Goal: Task Accomplishment & Management: Complete application form

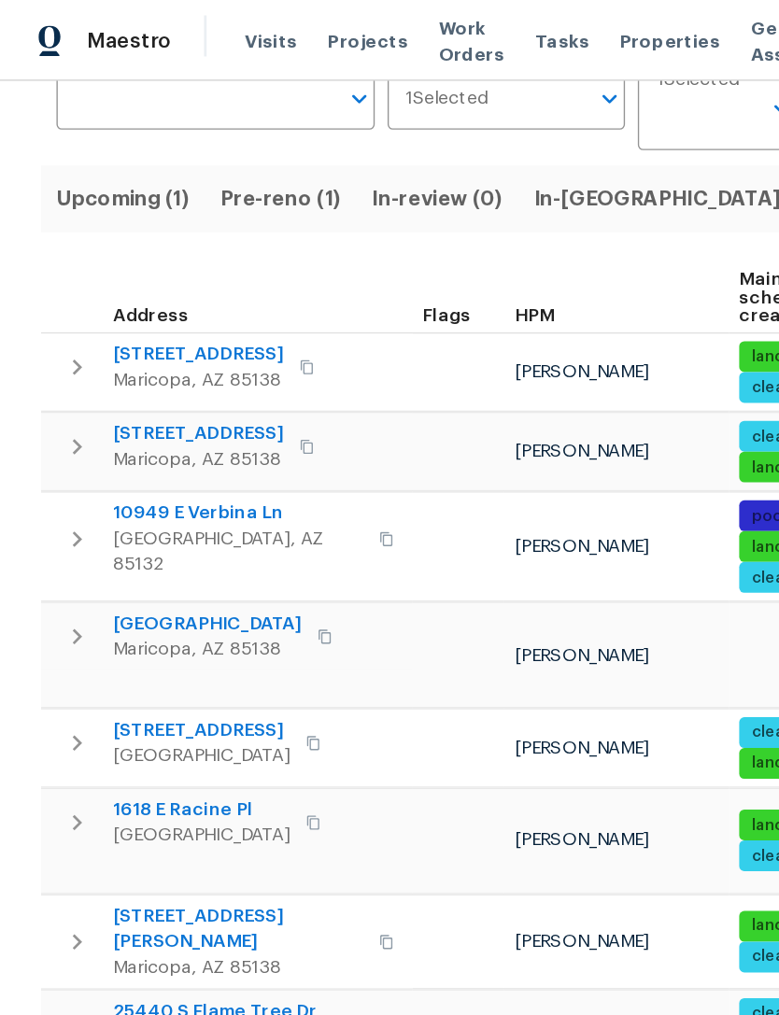
scroll to position [161, 0]
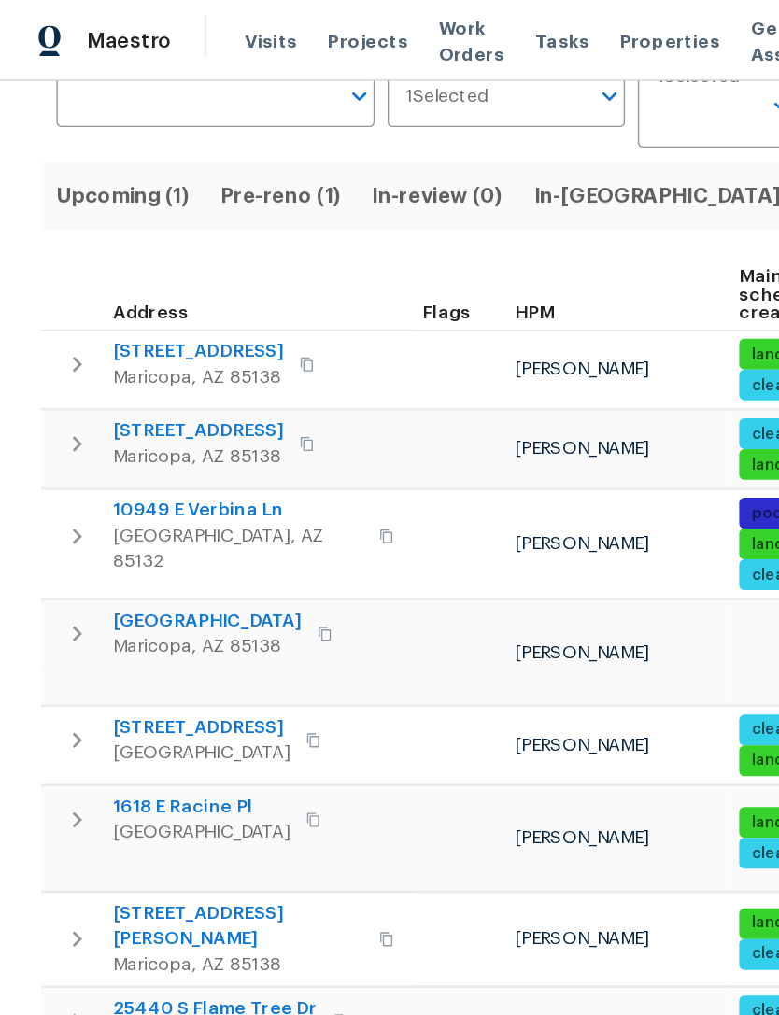
click at [214, 155] on span "Pre-reno (1)" at bounding box center [205, 143] width 88 height 26
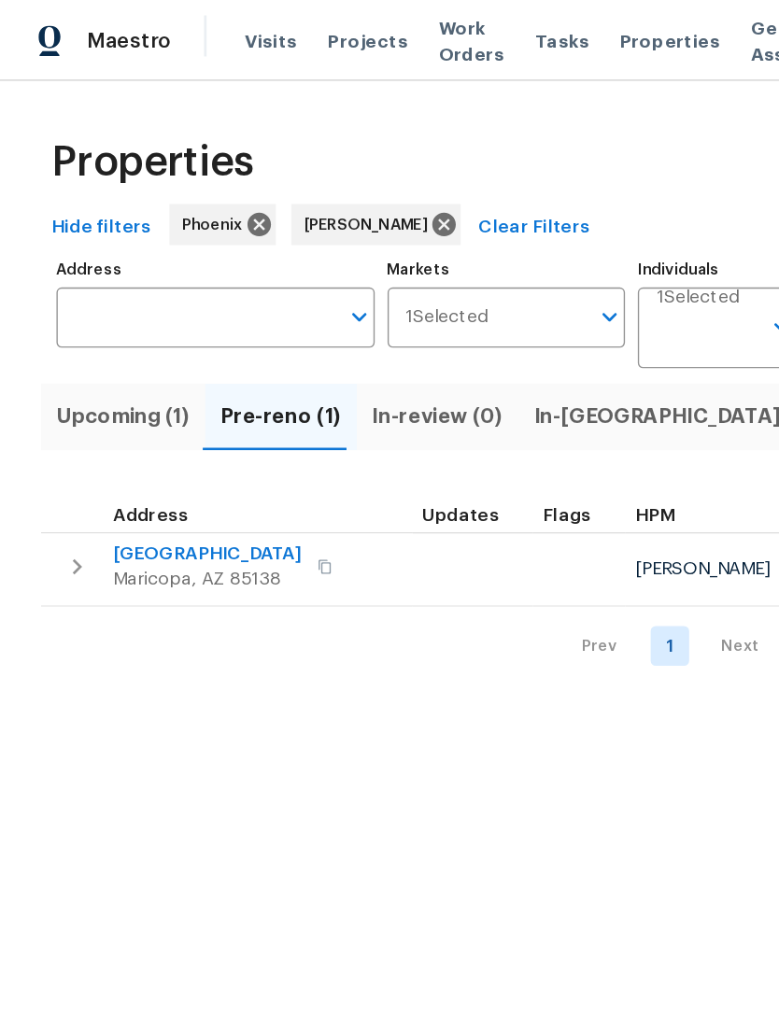
click at [145, 413] on span "42549 W Monteverde Dr" at bounding box center [150, 403] width 137 height 19
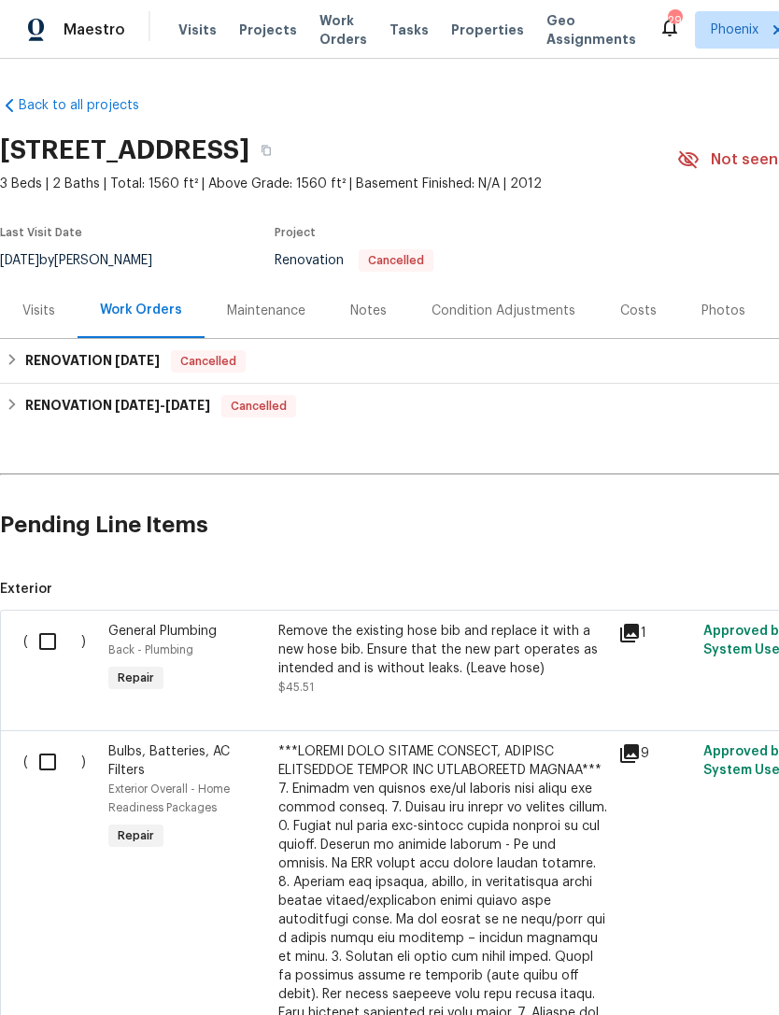
click at [43, 661] on input "checkbox" at bounding box center [54, 641] width 53 height 39
checkbox input "true"
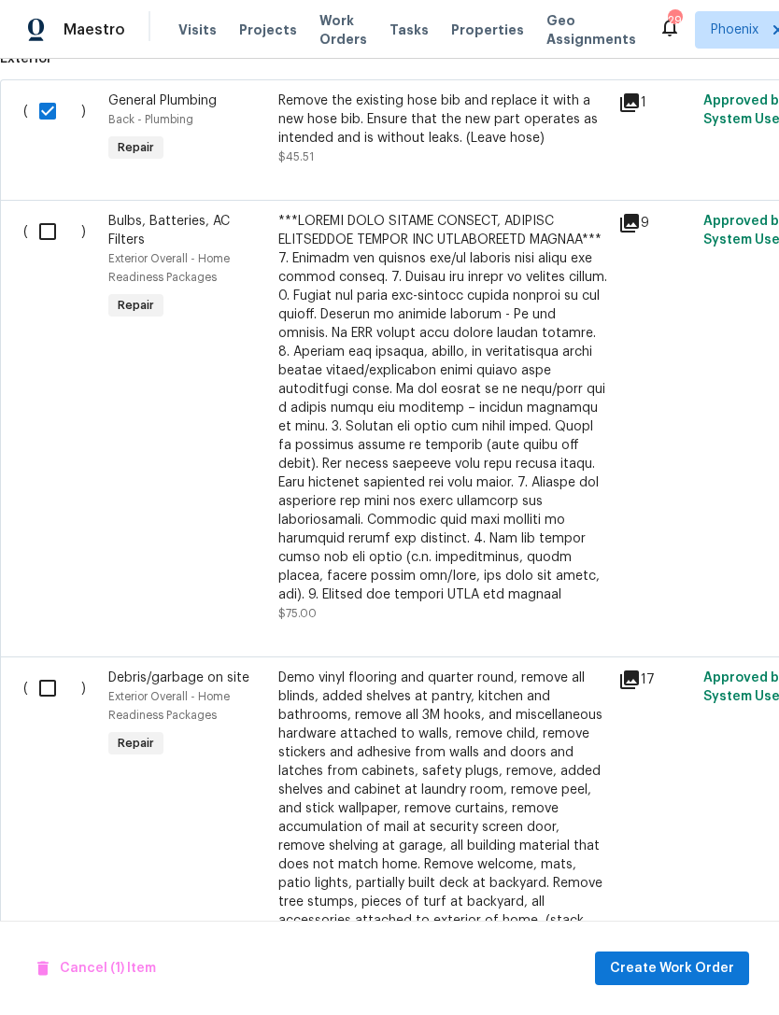
scroll to position [530, 0]
click at [44, 250] on input "checkbox" at bounding box center [54, 231] width 53 height 39
checkbox input "true"
click at [62, 708] on input "checkbox" at bounding box center [54, 687] width 53 height 39
checkbox input "true"
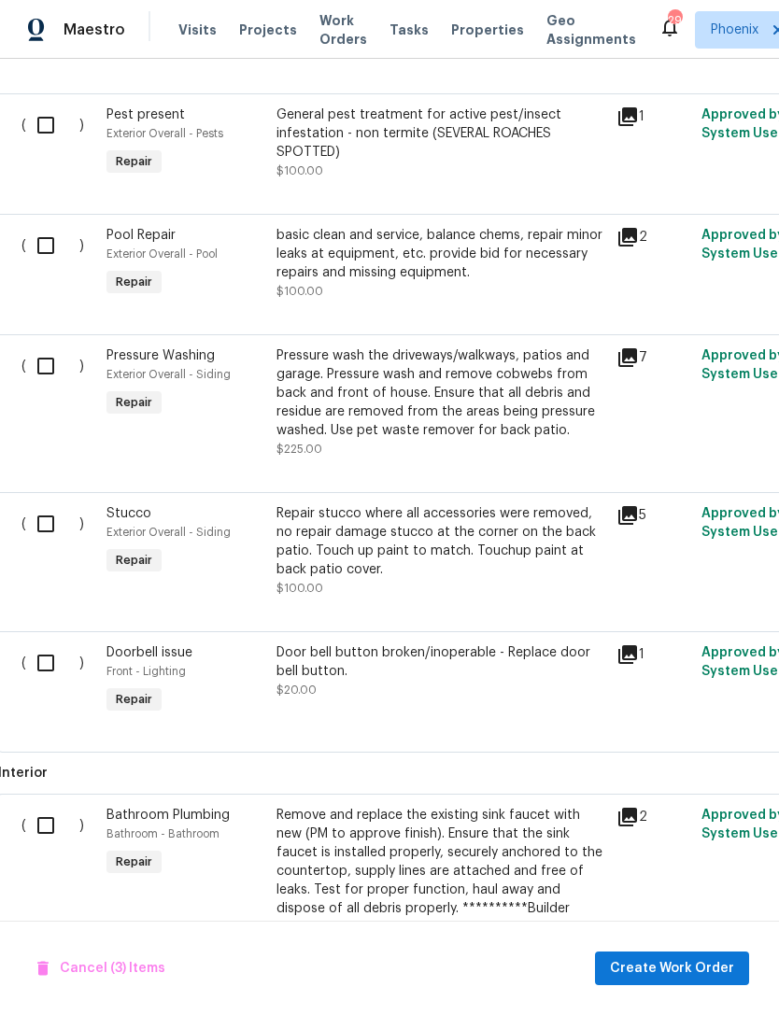
scroll to position [1770, 1]
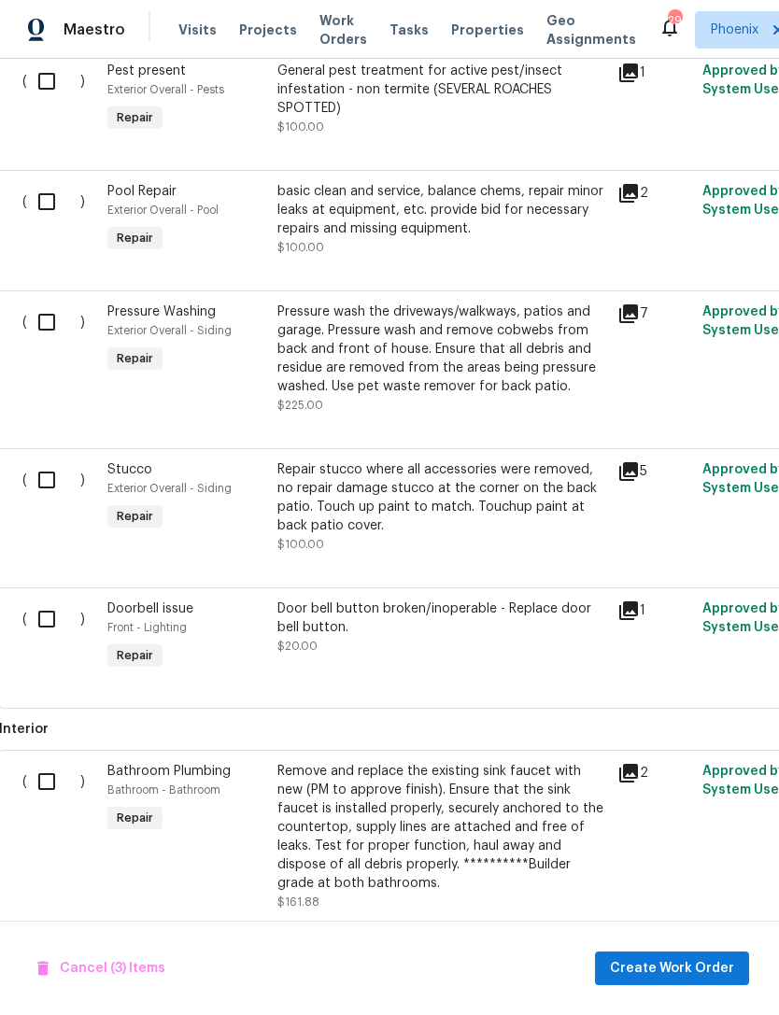
click at [51, 330] on input "checkbox" at bounding box center [53, 321] width 53 height 39
checkbox input "true"
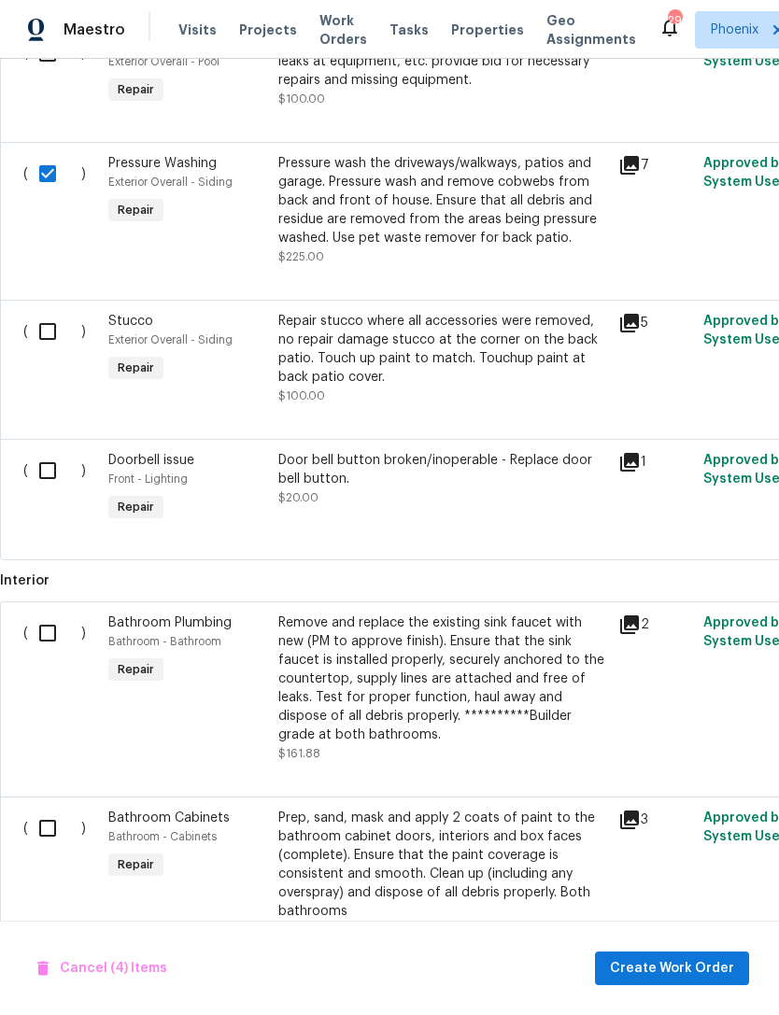
scroll to position [1919, 0]
click at [53, 334] on input "checkbox" at bounding box center [54, 330] width 53 height 39
checkbox input "true"
click at [57, 487] on input "checkbox" at bounding box center [54, 469] width 53 height 39
checkbox input "true"
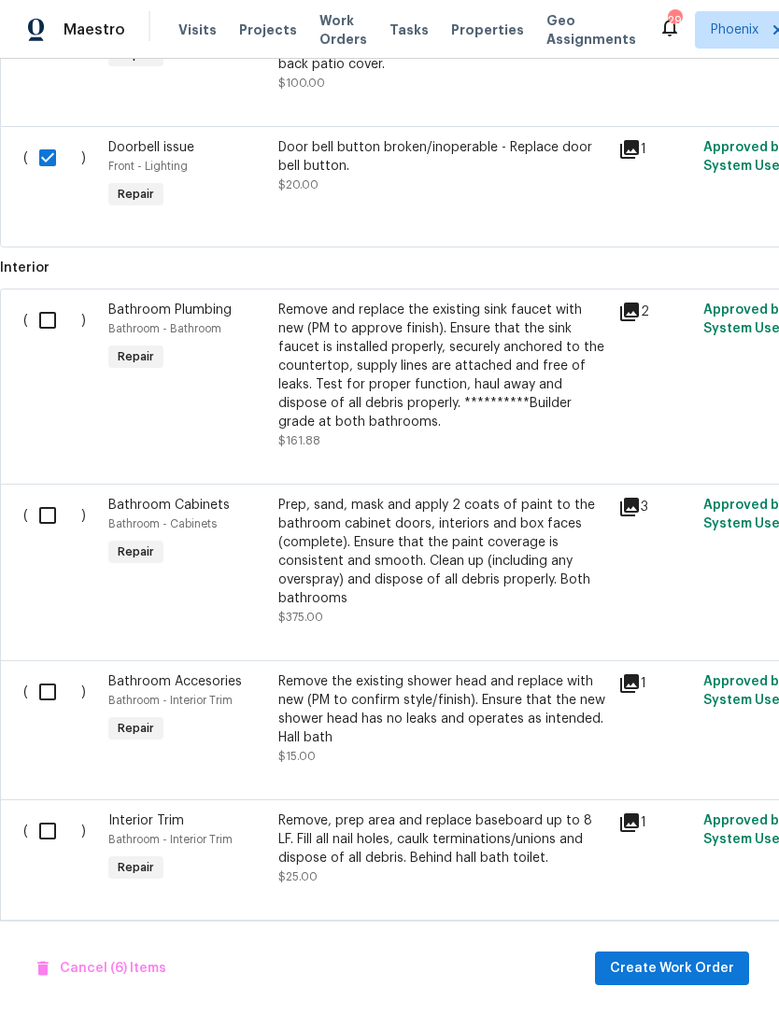
scroll to position [2250, 0]
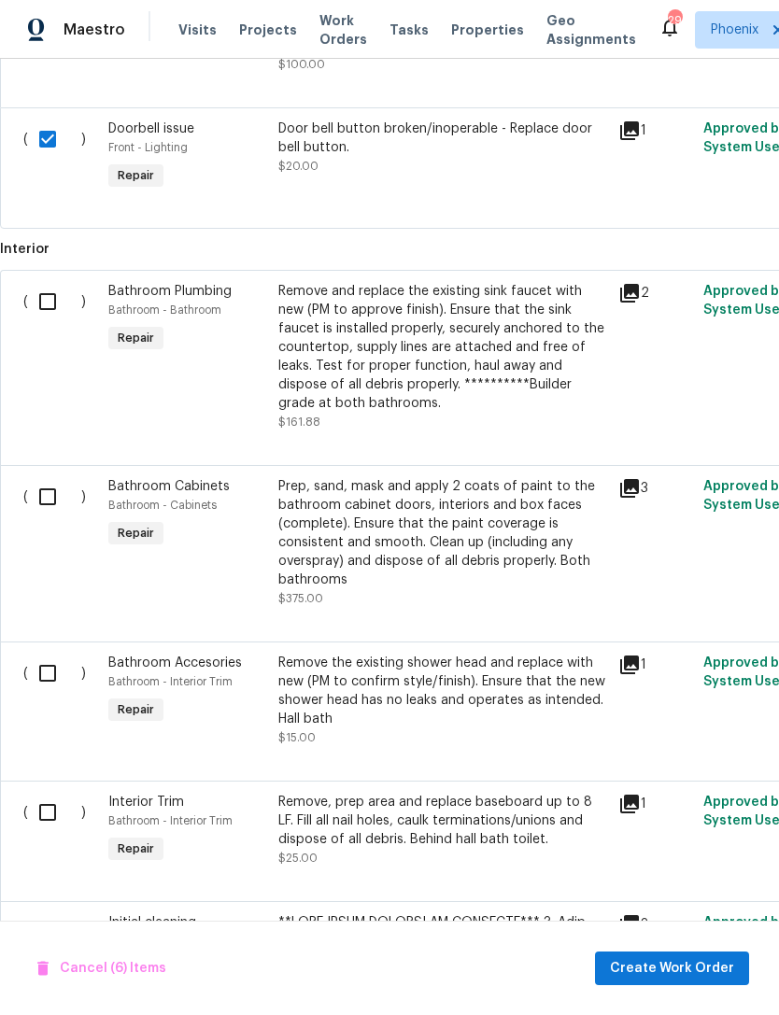
click at [49, 303] on input "checkbox" at bounding box center [54, 301] width 53 height 39
checkbox input "true"
click at [35, 516] on input "checkbox" at bounding box center [54, 496] width 53 height 39
checkbox input "true"
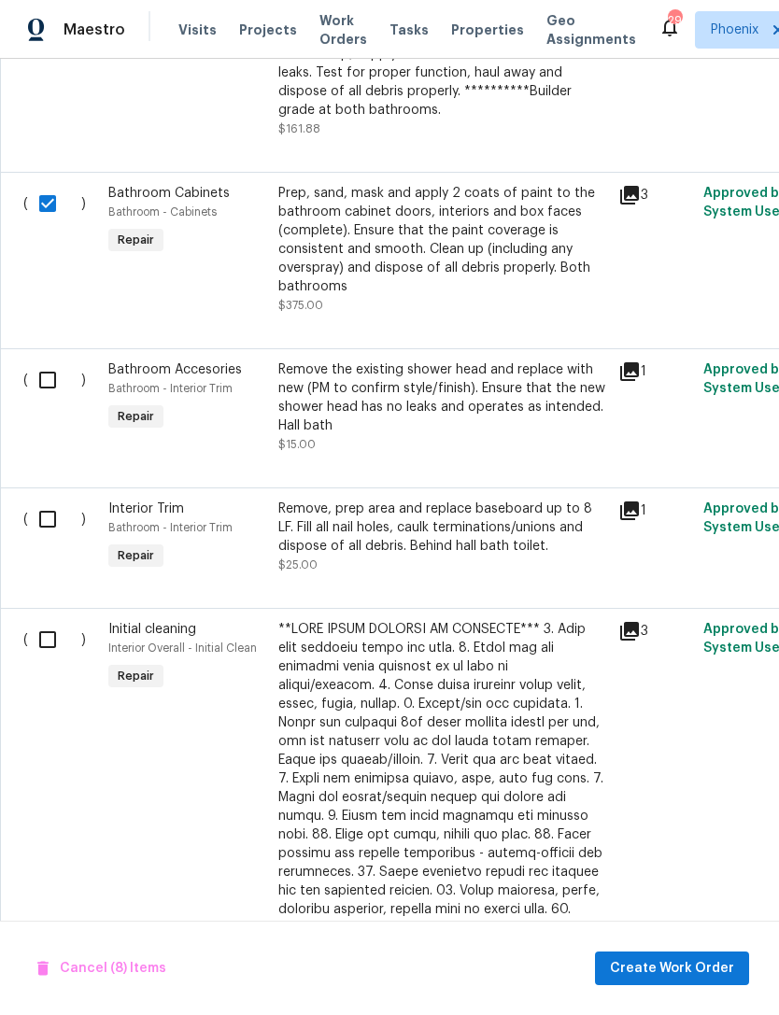
scroll to position [2544, 0]
click at [52, 381] on input "checkbox" at bounding box center [54, 378] width 53 height 39
checkbox input "true"
click at [50, 520] on input "checkbox" at bounding box center [54, 518] width 53 height 39
checkbox input "true"
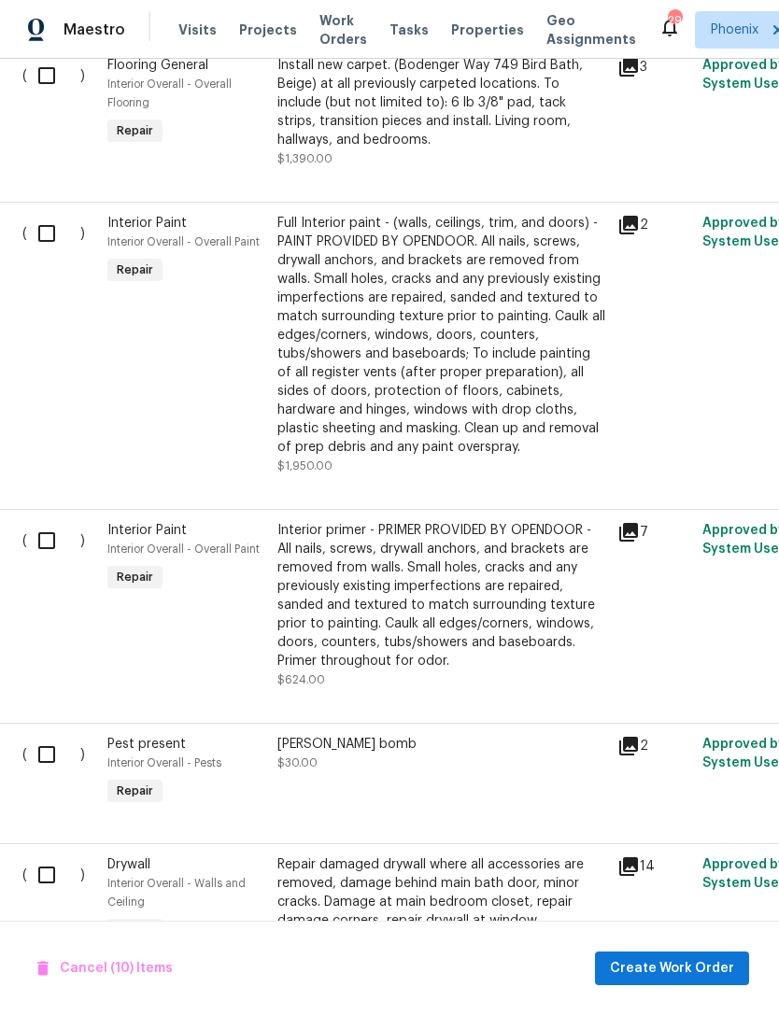
scroll to position [3701, 1]
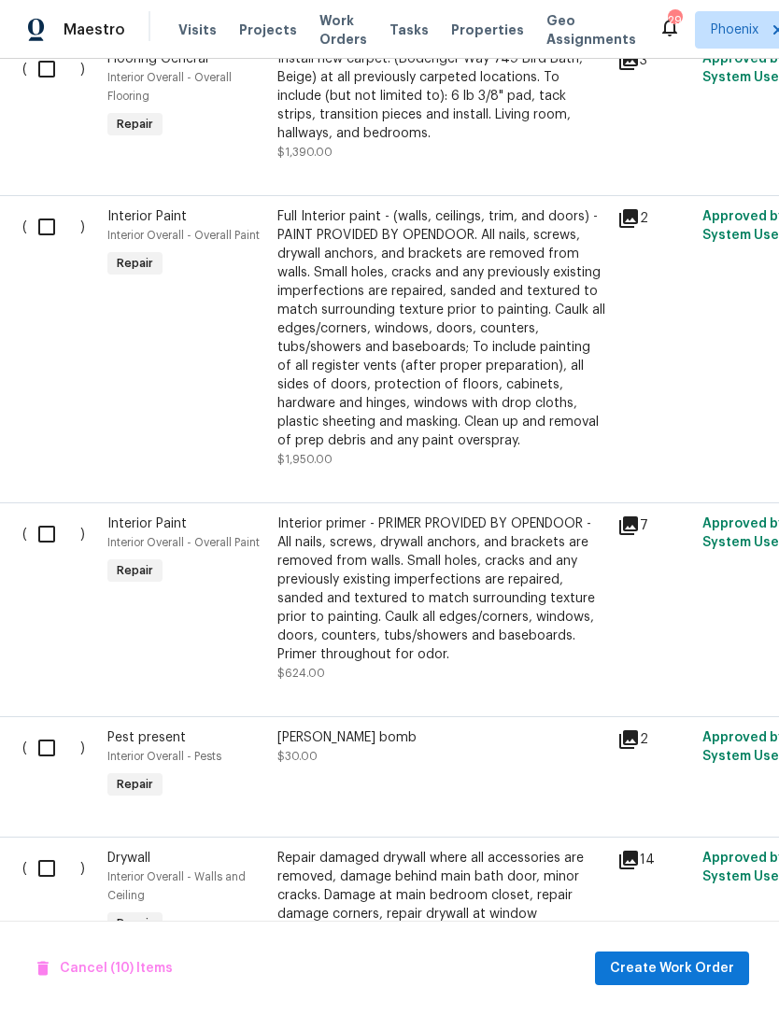
click at [49, 219] on input "checkbox" at bounding box center [53, 226] width 53 height 39
checkbox input "true"
click at [39, 529] on input "checkbox" at bounding box center [53, 533] width 53 height 39
checkbox input "true"
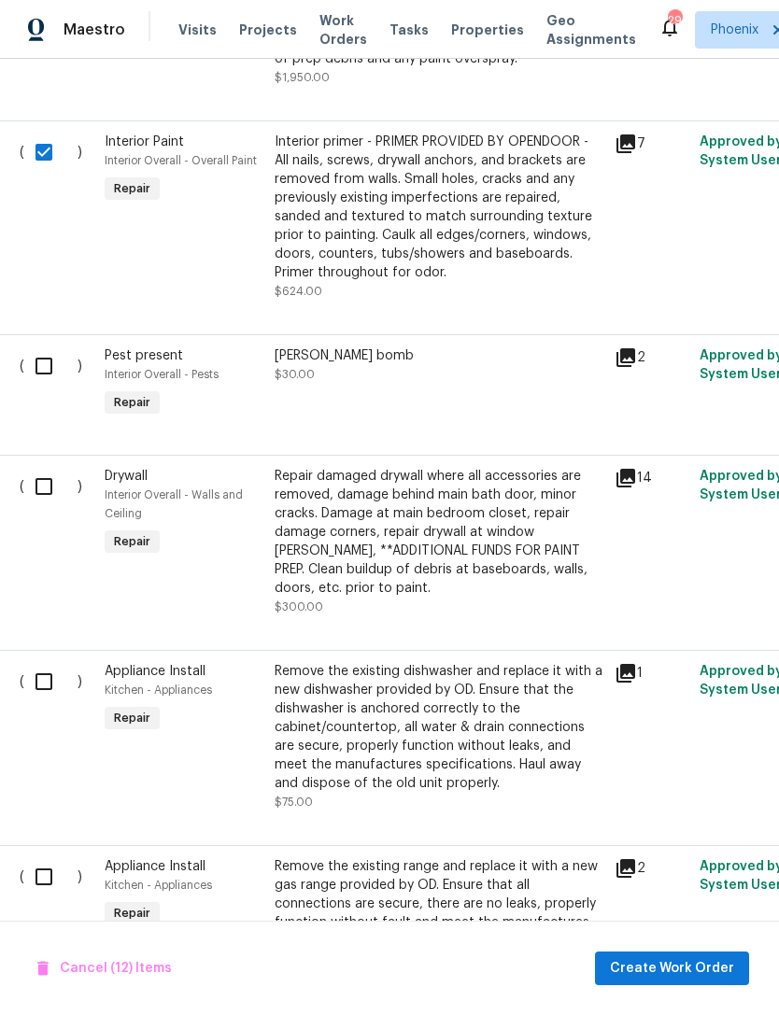
scroll to position [4082, 5]
click at [40, 369] on input "checkbox" at bounding box center [49, 365] width 53 height 39
checkbox input "true"
click at [51, 476] on input "checkbox" at bounding box center [49, 486] width 53 height 39
checkbox input "true"
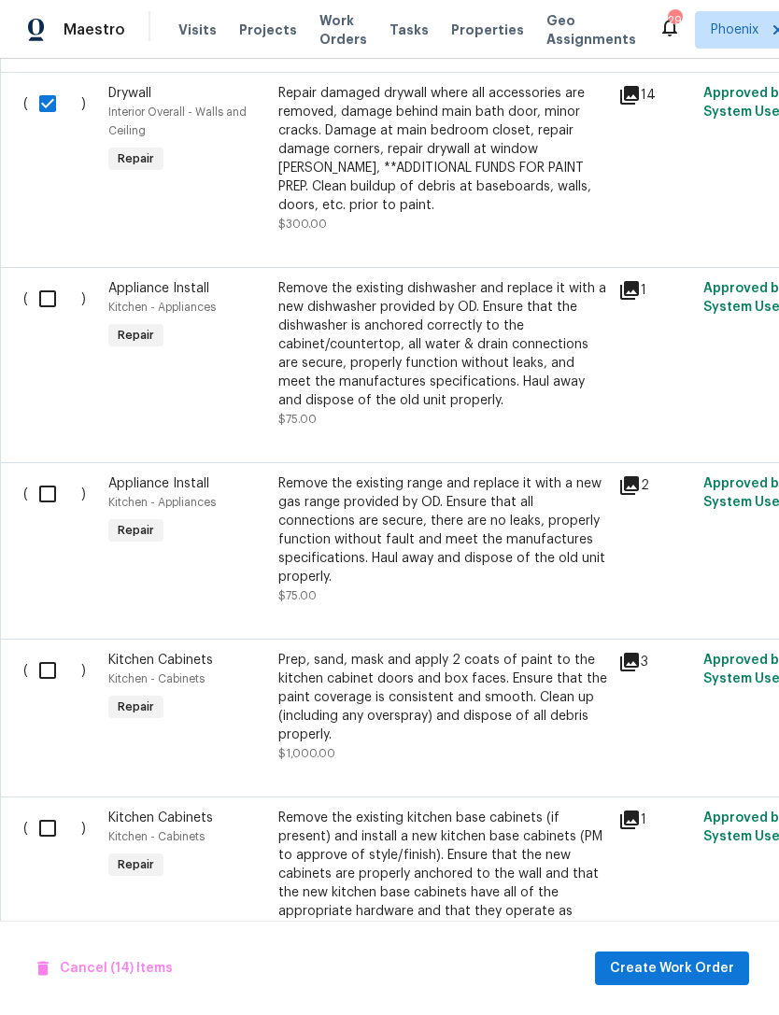
scroll to position [4465, 0]
click at [58, 292] on input "checkbox" at bounding box center [54, 298] width 53 height 39
checkbox input "true"
click at [49, 499] on input "checkbox" at bounding box center [54, 493] width 53 height 39
checkbox input "true"
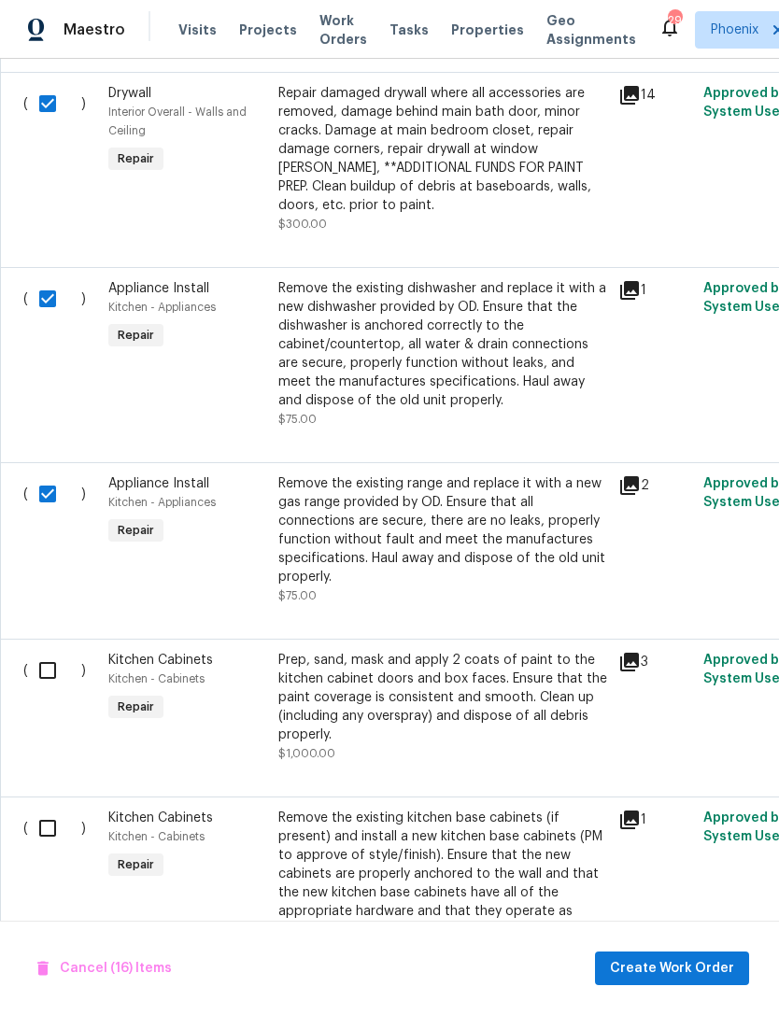
click at [53, 653] on input "checkbox" at bounding box center [54, 670] width 53 height 39
checkbox input "true"
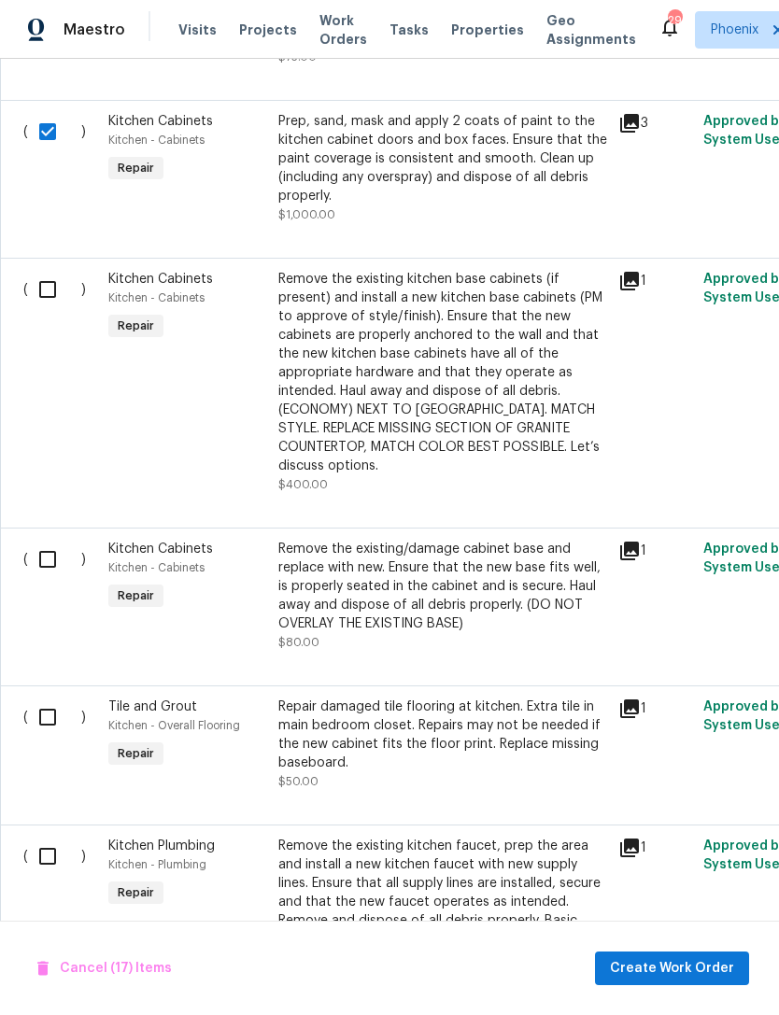
scroll to position [0, 0]
click at [49, 284] on input "checkbox" at bounding box center [54, 288] width 53 height 39
checkbox input "true"
click at [54, 554] on input "checkbox" at bounding box center [54, 558] width 53 height 39
checkbox input "true"
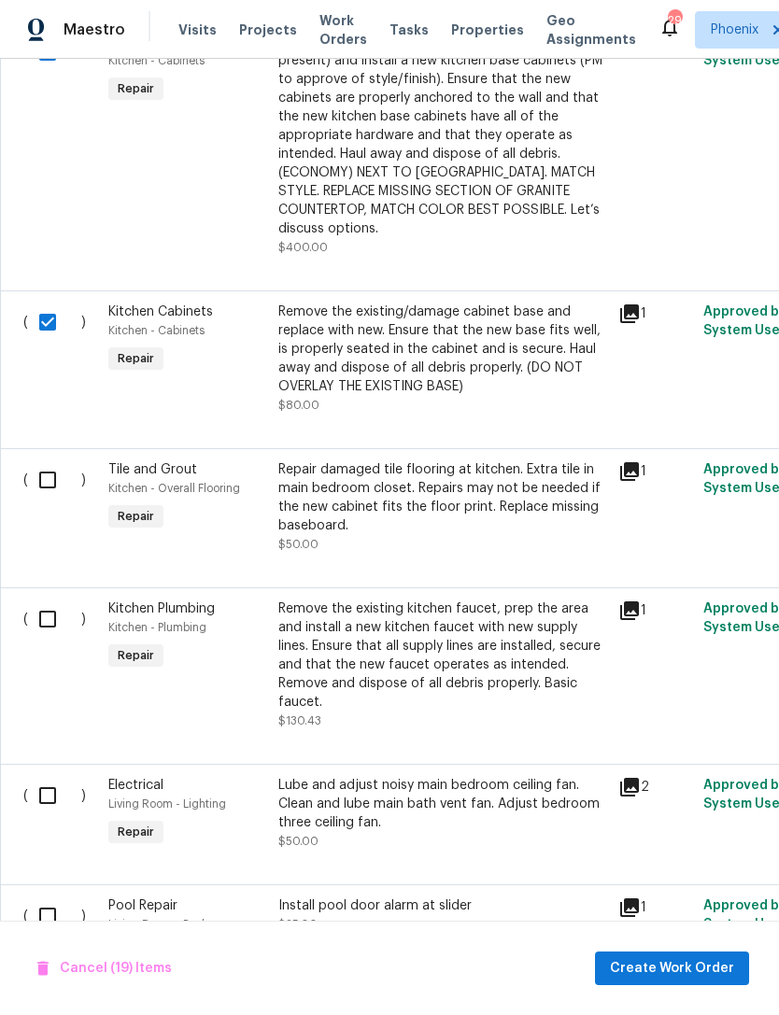
scroll to position [5248, -1]
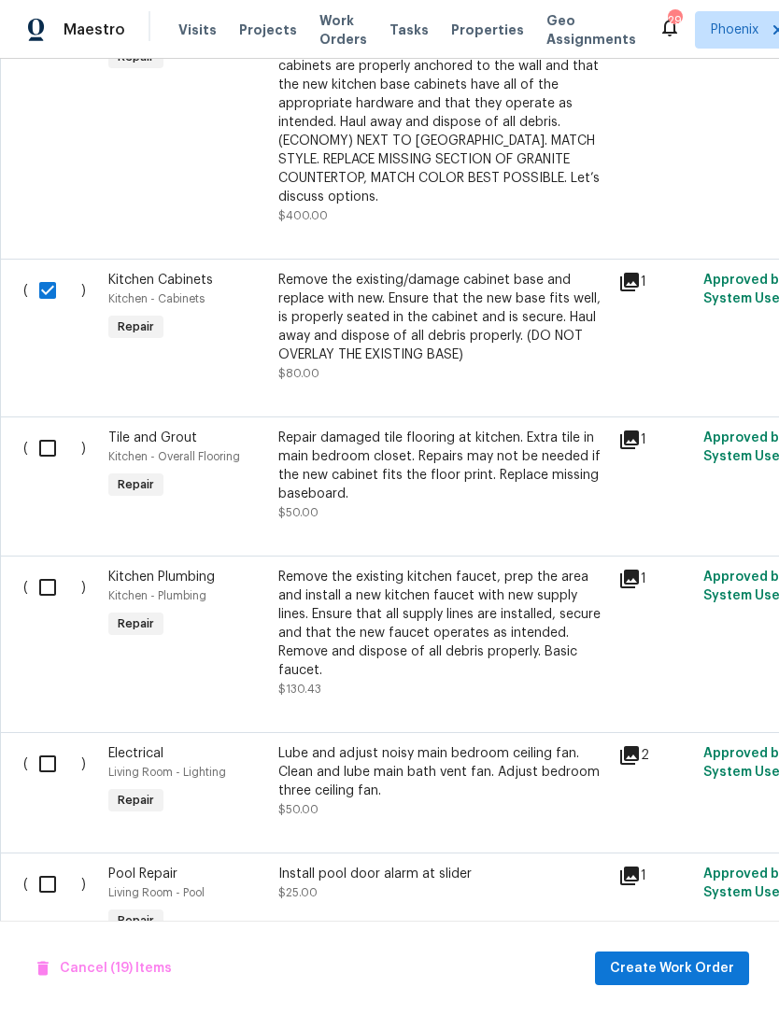
click at [53, 454] on input "checkbox" at bounding box center [54, 447] width 53 height 39
checkbox input "true"
click at [44, 588] on input "checkbox" at bounding box center [54, 587] width 53 height 39
checkbox input "true"
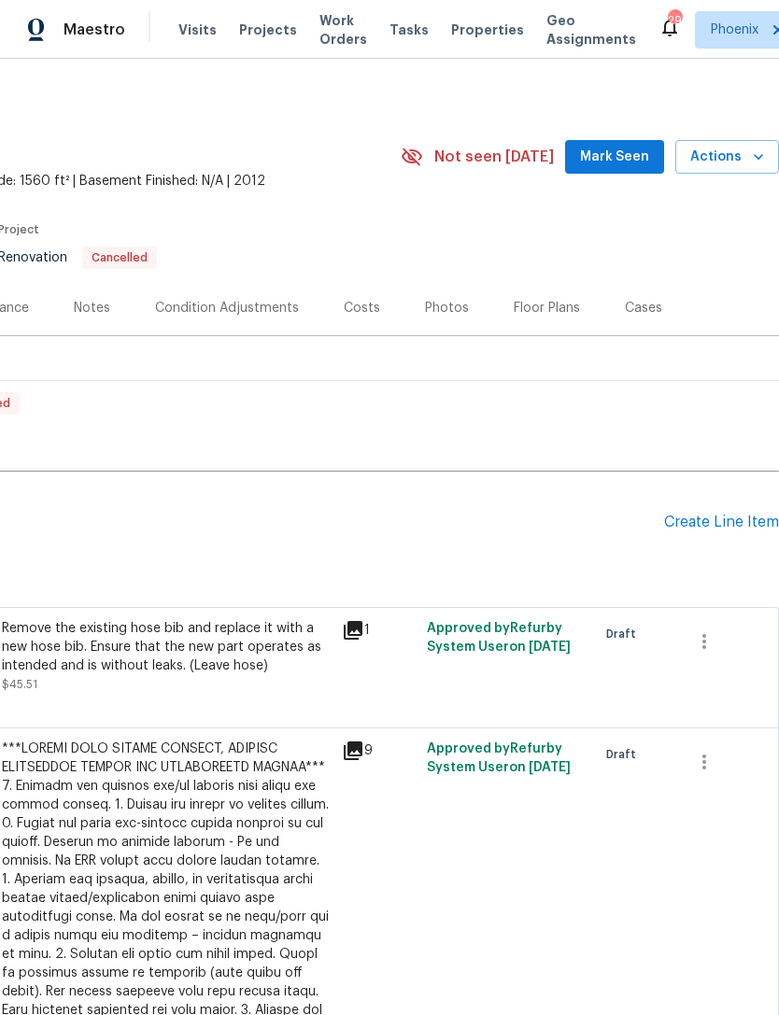
scroll to position [3, 276]
click at [722, 531] on div "Create Line Item" at bounding box center [721, 522] width 115 height 18
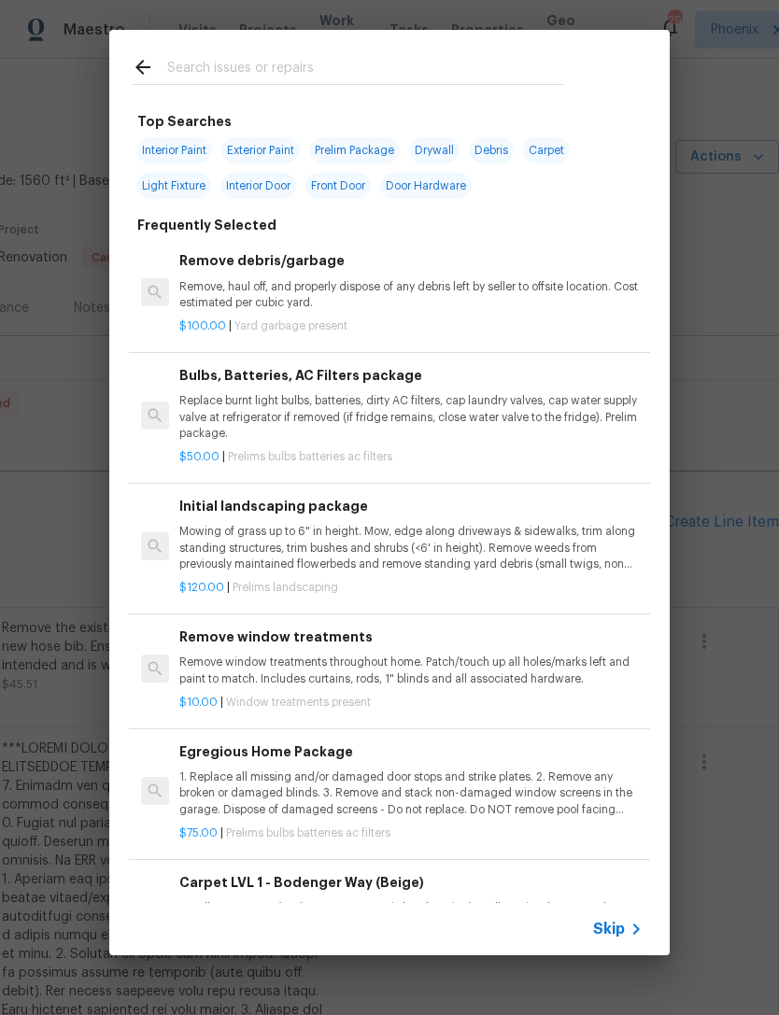
click at [251, 64] on input "text" at bounding box center [365, 70] width 396 height 28
type input "Kitchen cabinets"
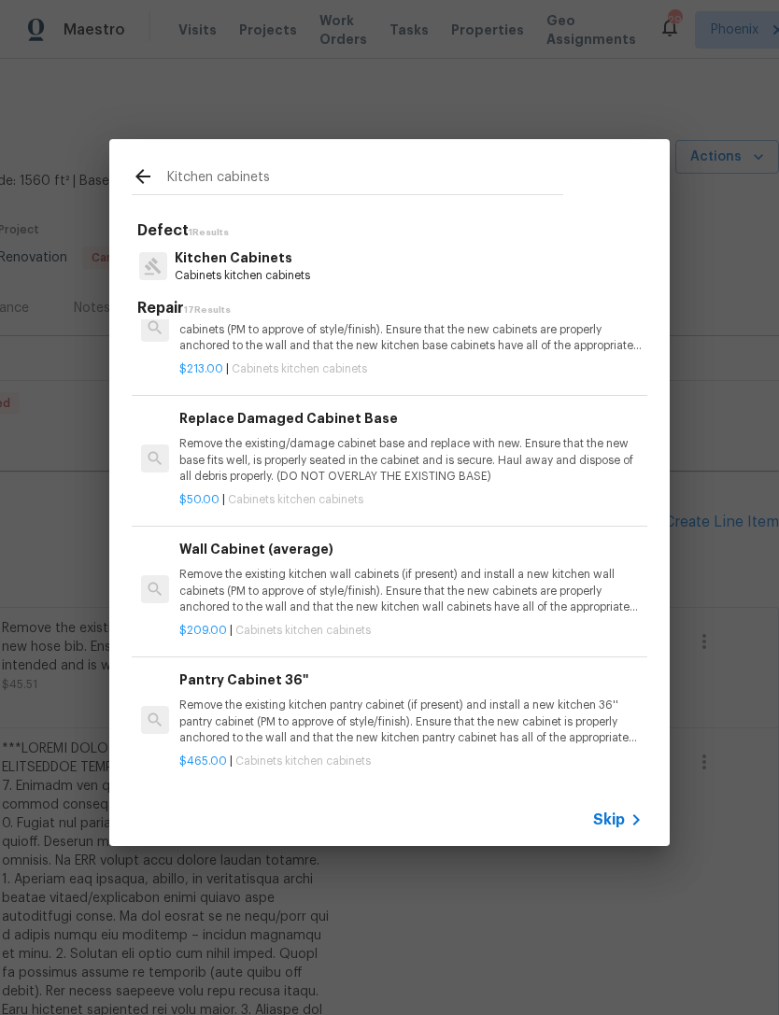
scroll to position [1415, 0]
click at [570, 435] on p "Remove the existing/damage cabinet base and replace with new. Ensure that the n…" at bounding box center [410, 459] width 463 height 48
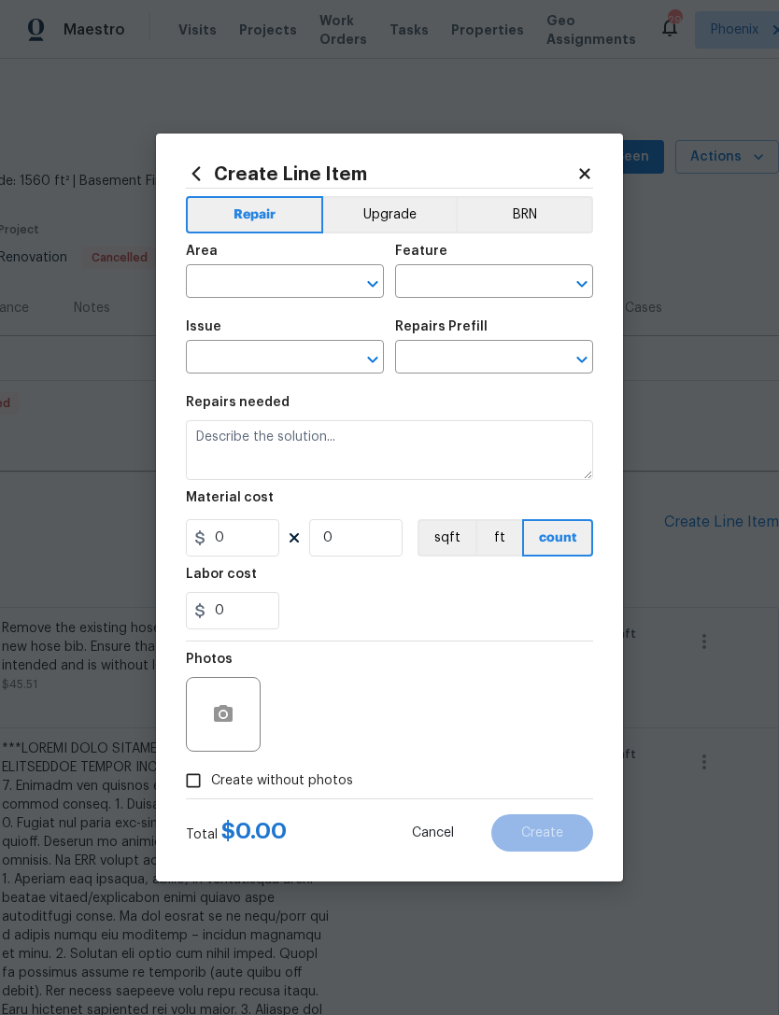
type input "Cabinets"
type input "Kitchen Cabinets"
type textarea "Remove the existing/damage cabinet base and replace with new. Ensure that the n…"
type input "1"
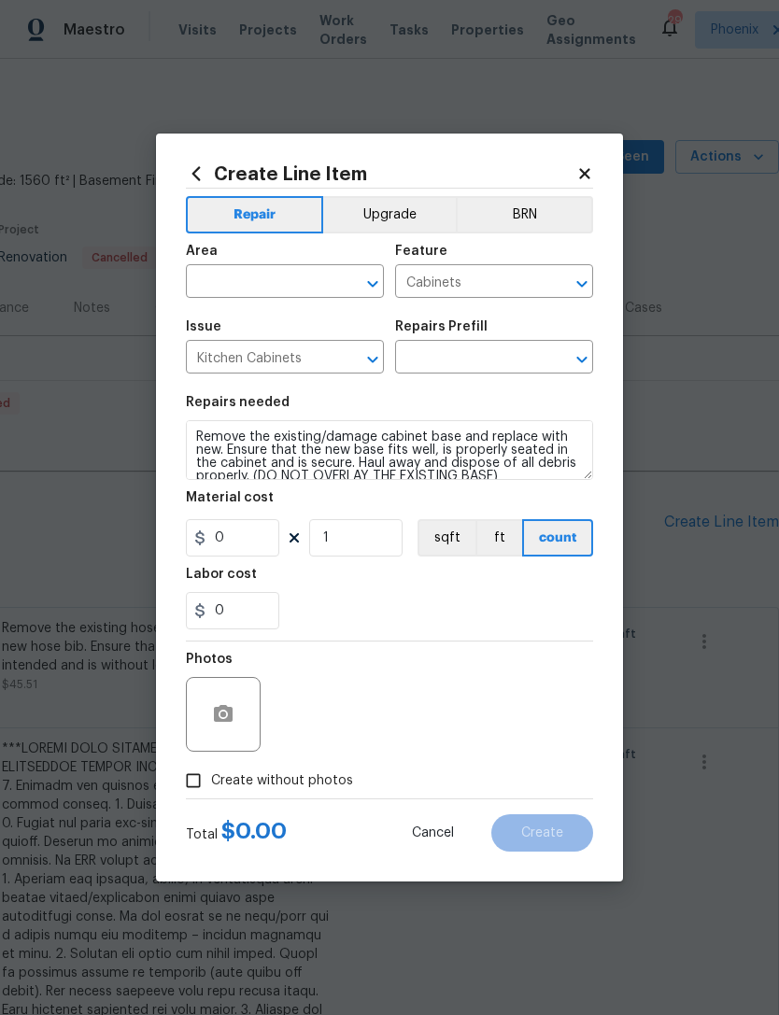
type input "Replace Damaged Cabinet Base $50.00"
type input "50"
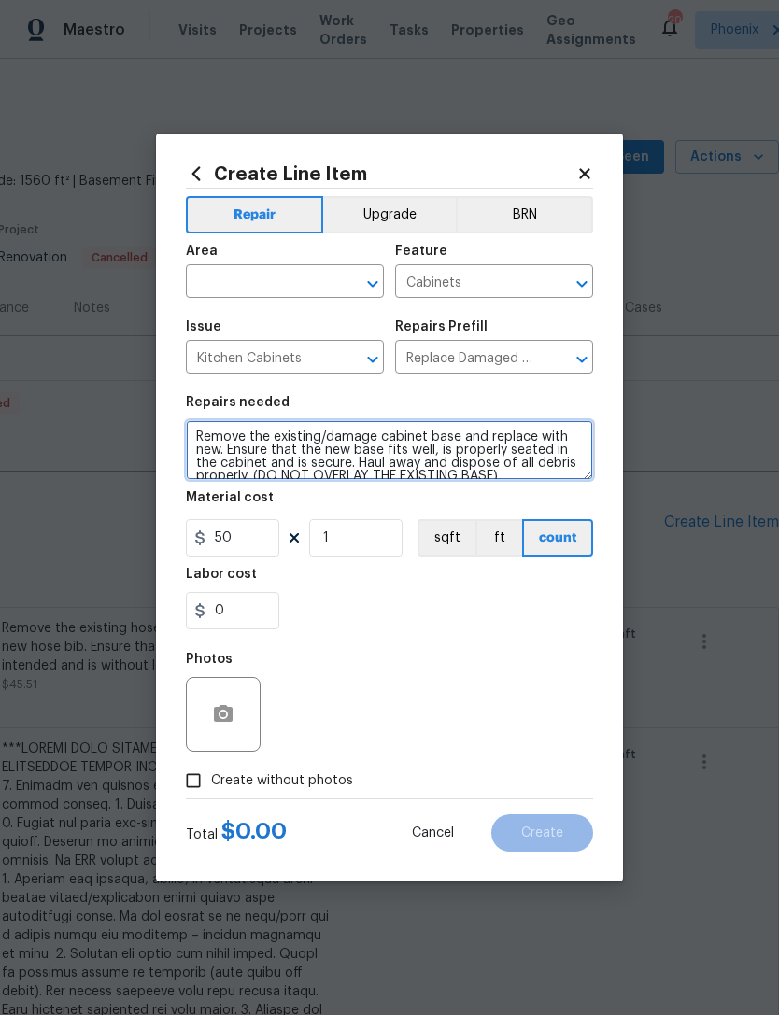
click at [575, 439] on textarea "Remove the existing/damage cabinet base and replace with new. Ensure that the n…" at bounding box center [389, 450] width 407 height 60
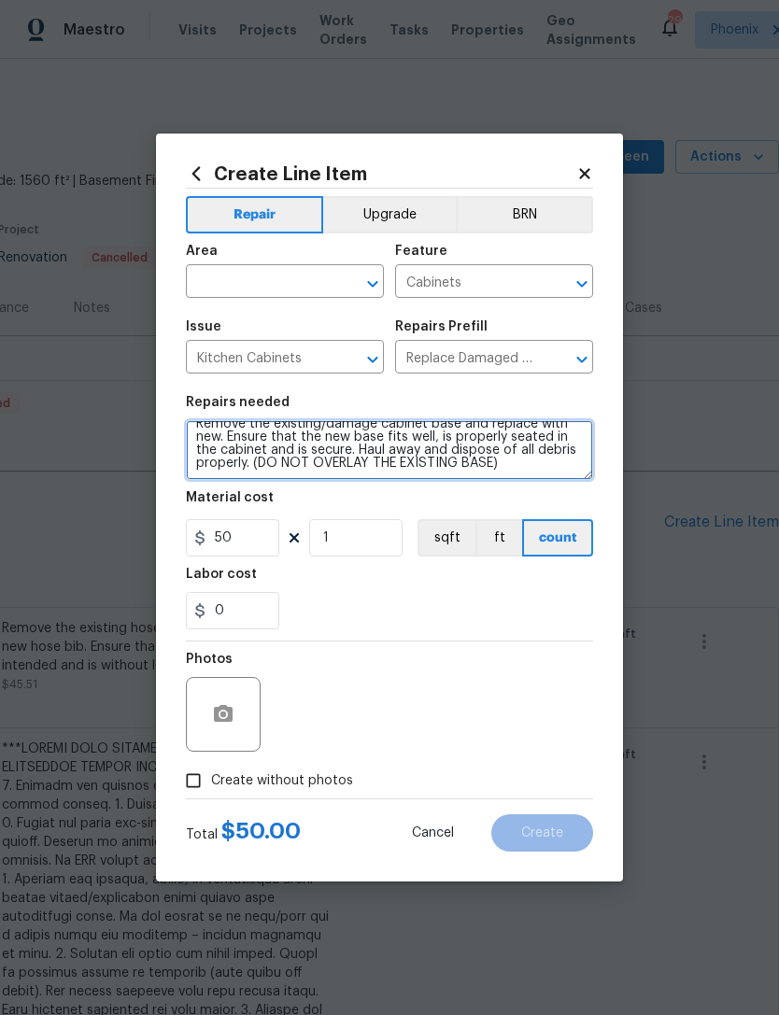
scroll to position [13, 0]
click at [540, 471] on textarea "Remove the existing/damage cabinet base and replace with new. Ensure that the n…" at bounding box center [389, 450] width 407 height 60
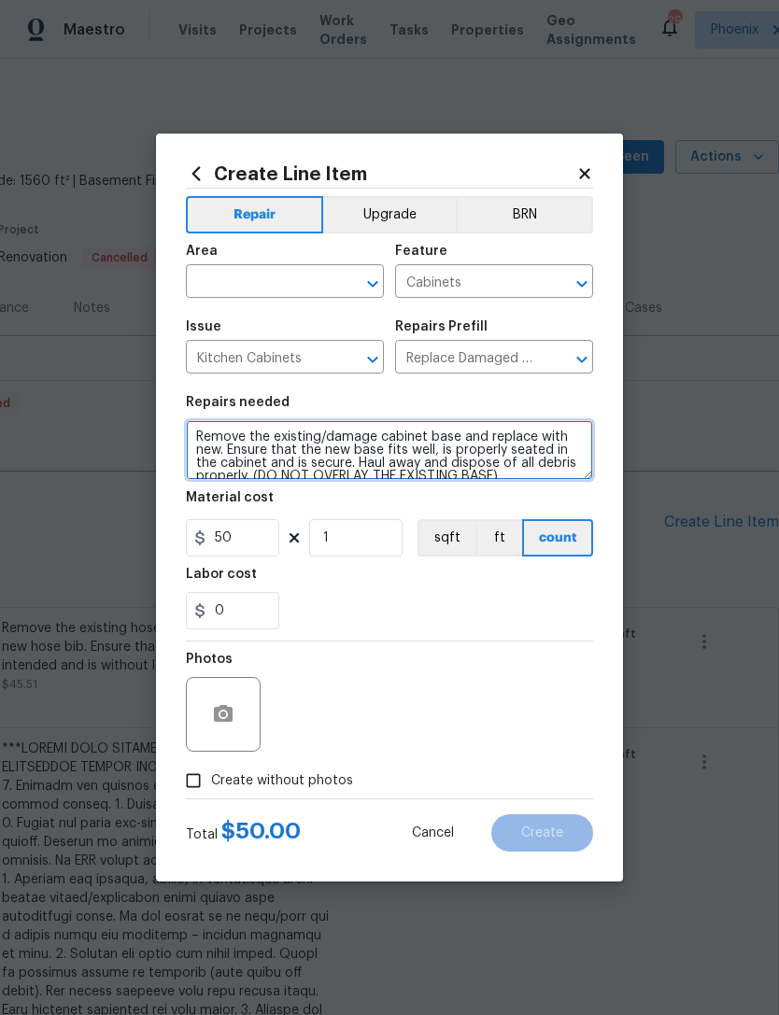
scroll to position [0, 0]
click at [456, 436] on textarea "Remove the existing/damage cabinet base and replace with new. Ensure that the n…" at bounding box center [389, 450] width 407 height 60
type textarea "Remove the existing/damage cabinet base and all 3 sides and replace with new. E…"
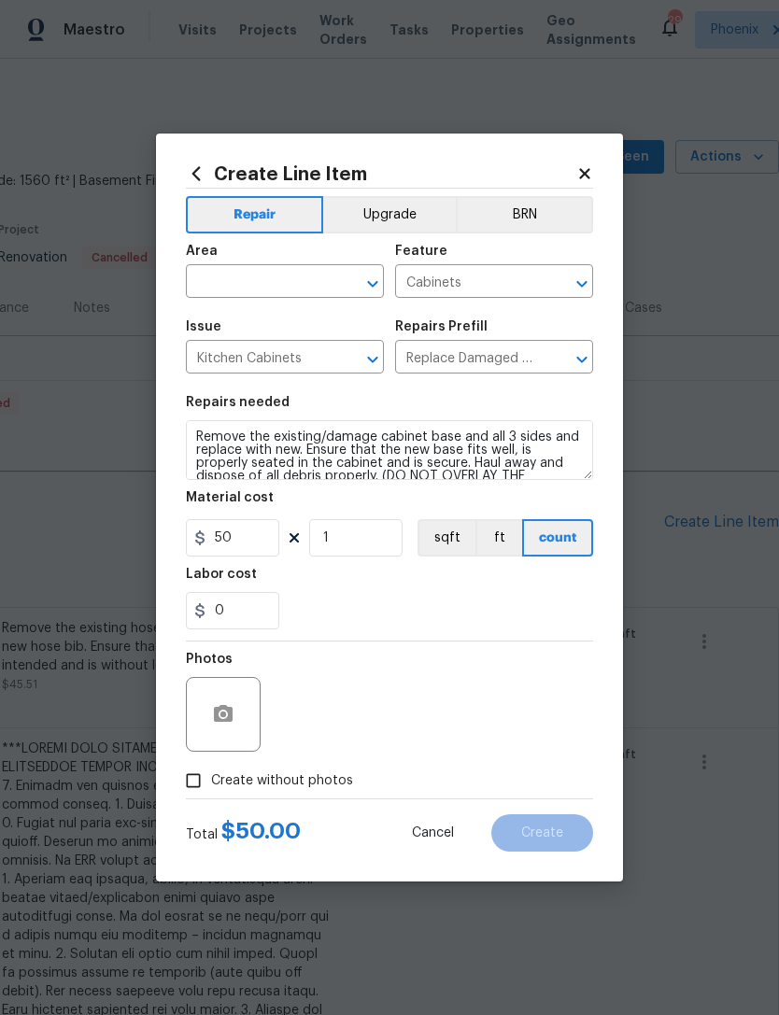
click at [449, 574] on div "Labor cost" at bounding box center [389, 580] width 407 height 24
click at [264, 534] on input "50" at bounding box center [232, 537] width 93 height 37
type input "250"
click at [447, 611] on div "0" at bounding box center [389, 610] width 407 height 37
click at [310, 276] on input "text" at bounding box center [259, 283] width 146 height 29
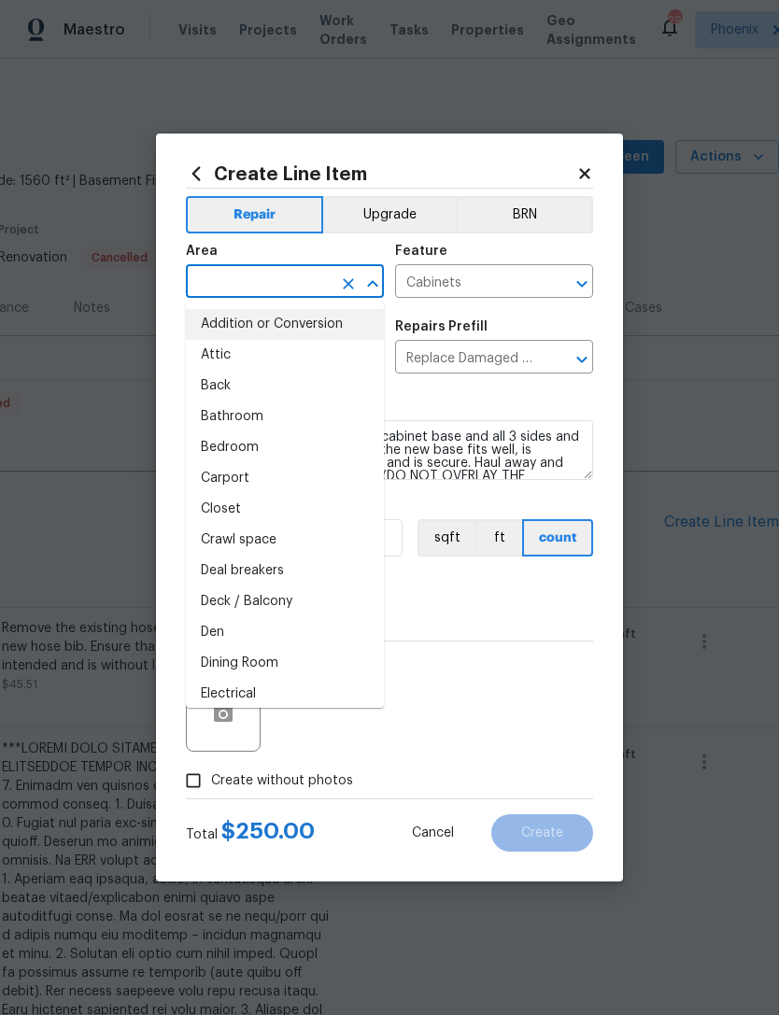
click at [290, 322] on li "Addition or Conversion" at bounding box center [285, 324] width 198 height 31
type input "Addition or Conversion"
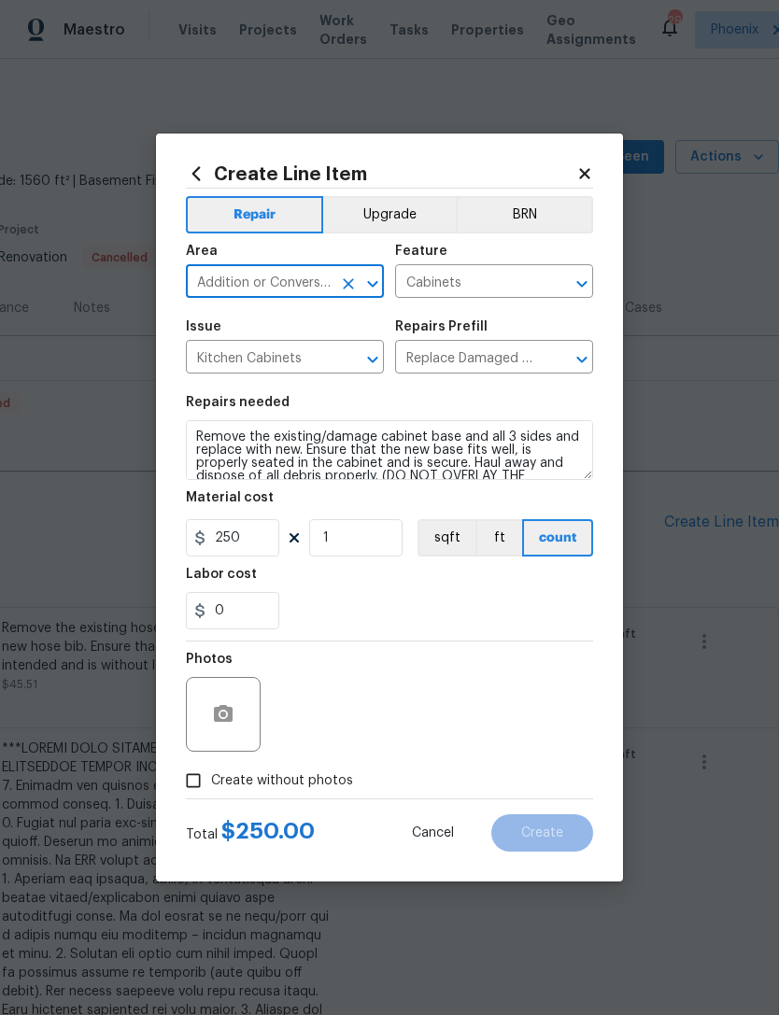
click at [313, 281] on input "Addition or Conversion" at bounding box center [259, 283] width 146 height 29
click at [346, 288] on icon "Clear" at bounding box center [348, 283] width 19 height 19
click at [234, 326] on li "Kitchen" at bounding box center [285, 324] width 198 height 31
type input "Kitchen"
click at [236, 318] on span "Issue Kitchen Cabinets ​" at bounding box center [285, 347] width 198 height 76
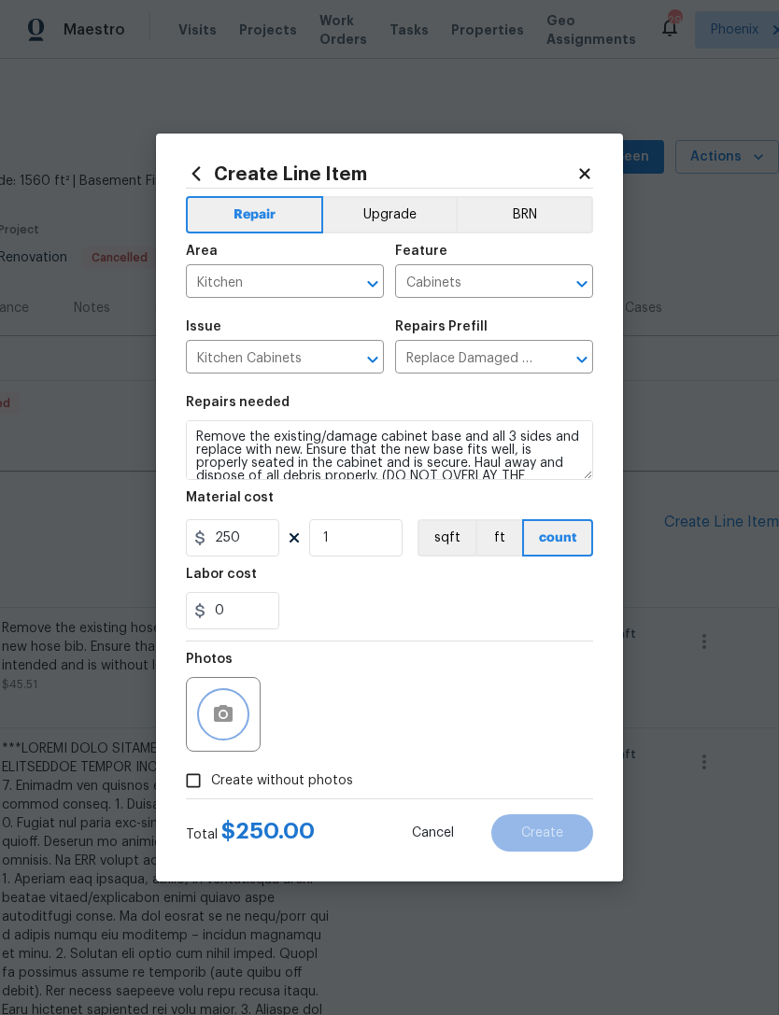
click at [228, 706] on icon "button" at bounding box center [223, 714] width 22 height 22
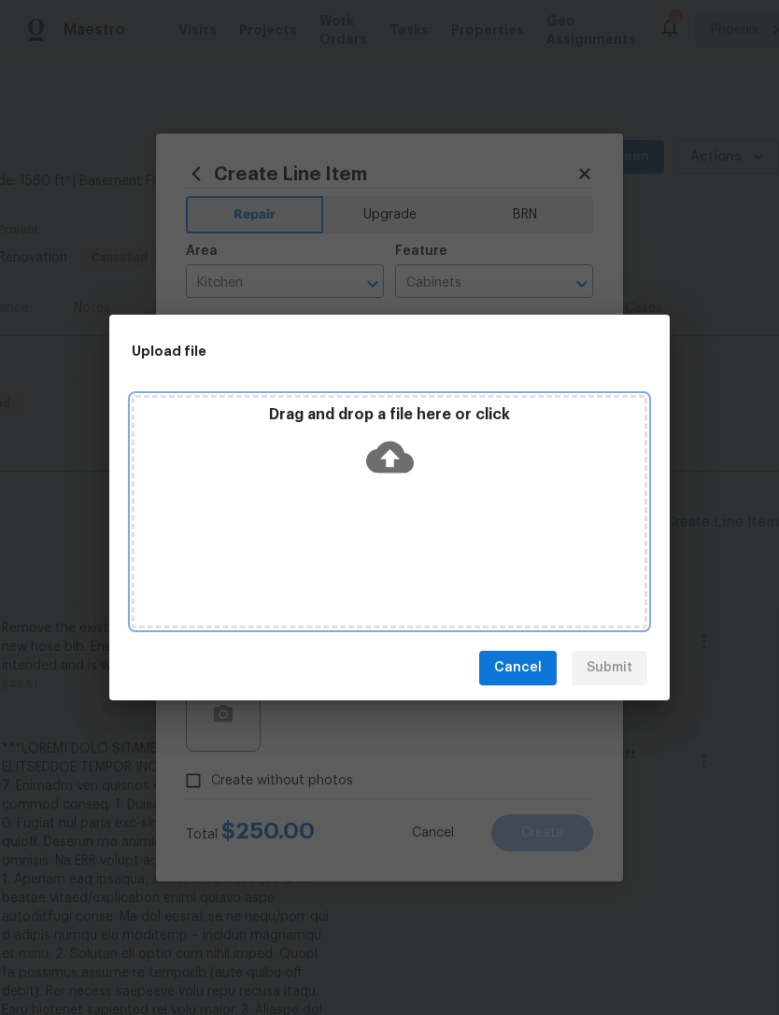
click at [392, 442] on icon at bounding box center [390, 457] width 48 height 32
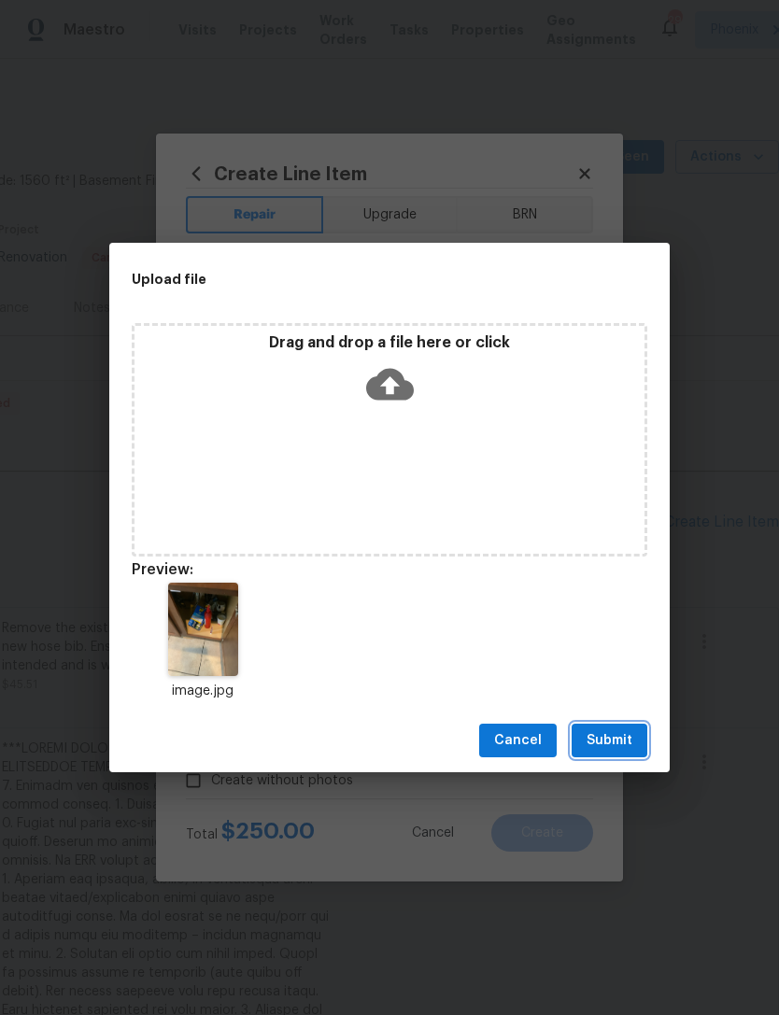
click at [625, 739] on span "Submit" at bounding box center [609, 740] width 46 height 23
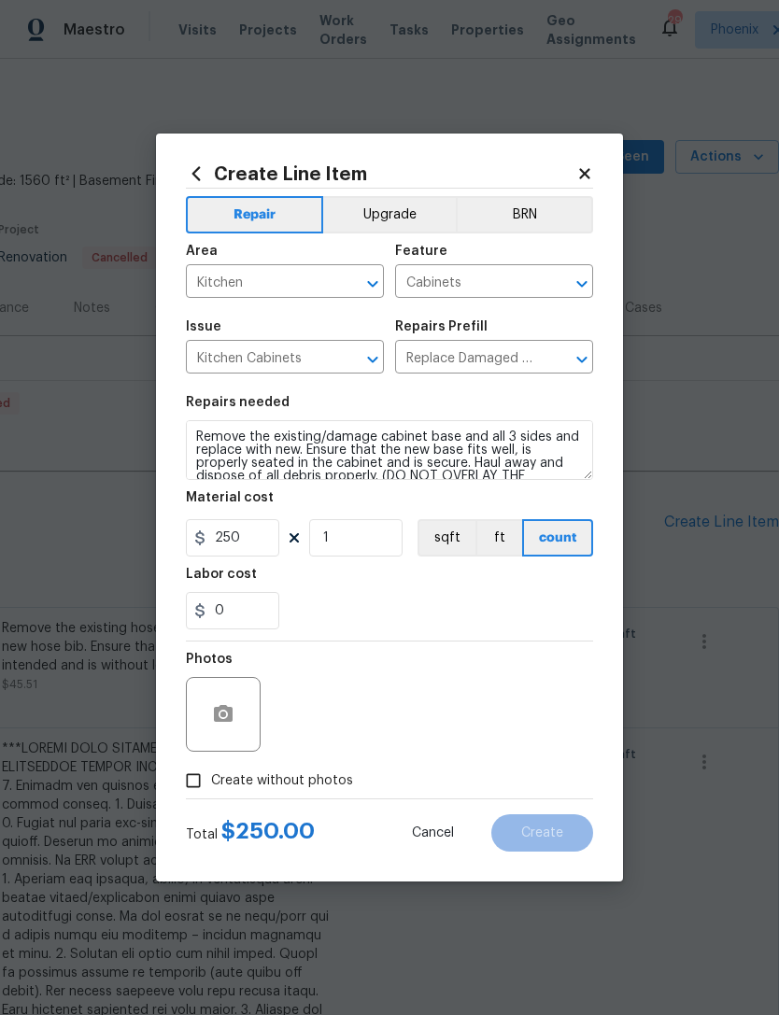
click at [456, 600] on div "0" at bounding box center [389, 610] width 407 height 37
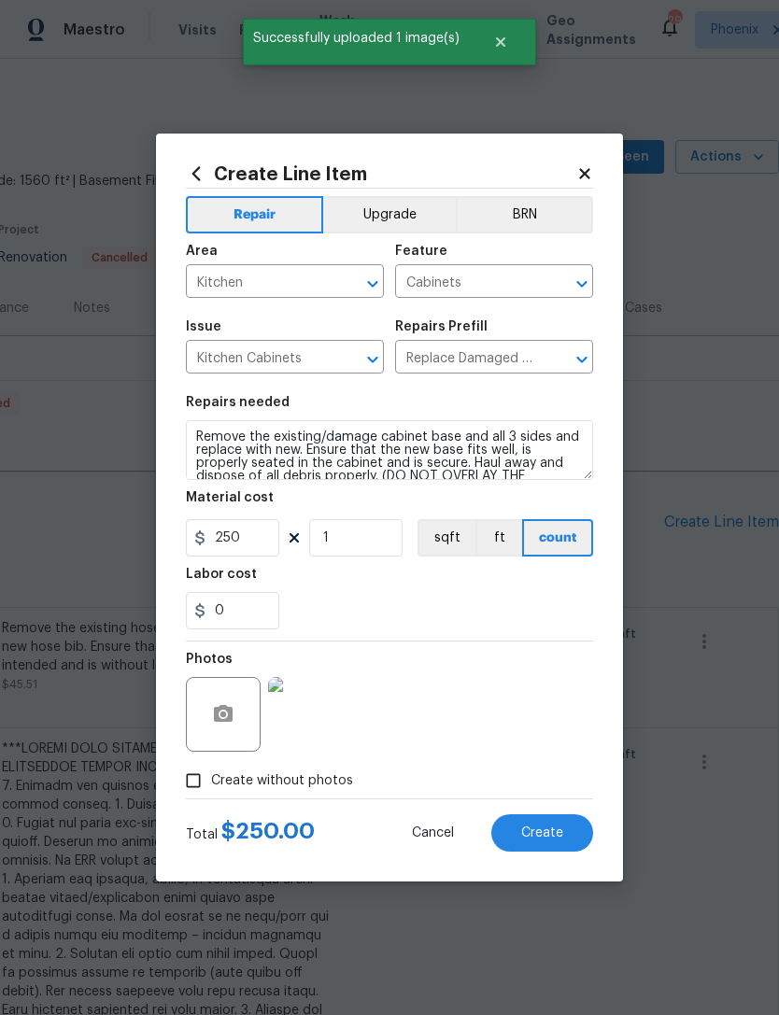
click at [551, 837] on span "Create" at bounding box center [542, 833] width 42 height 14
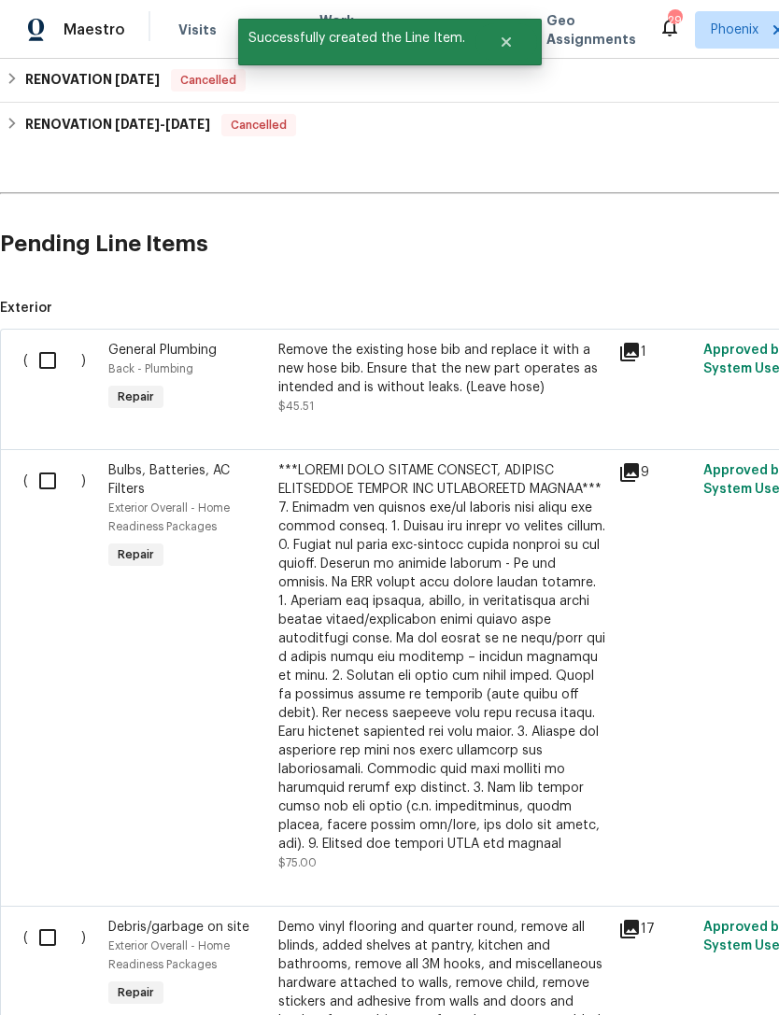
scroll to position [282, 0]
click at [60, 373] on input "checkbox" at bounding box center [54, 359] width 53 height 39
checkbox input "true"
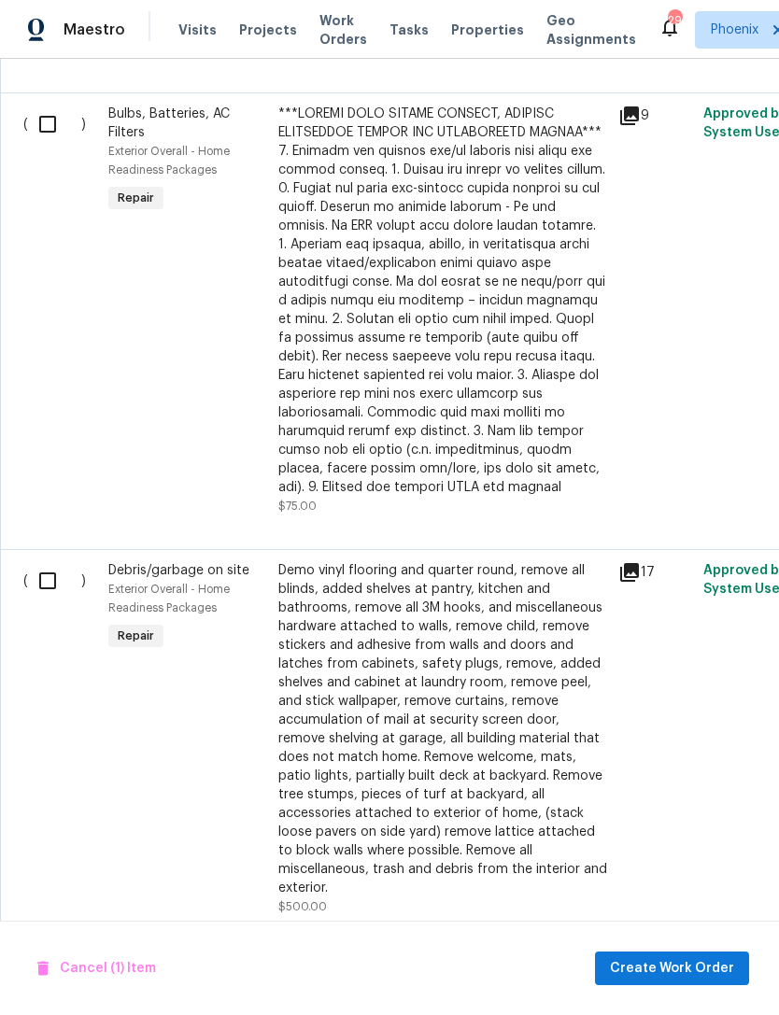
scroll to position [638, 0]
click at [57, 144] on input "checkbox" at bounding box center [54, 124] width 53 height 39
checkbox input "true"
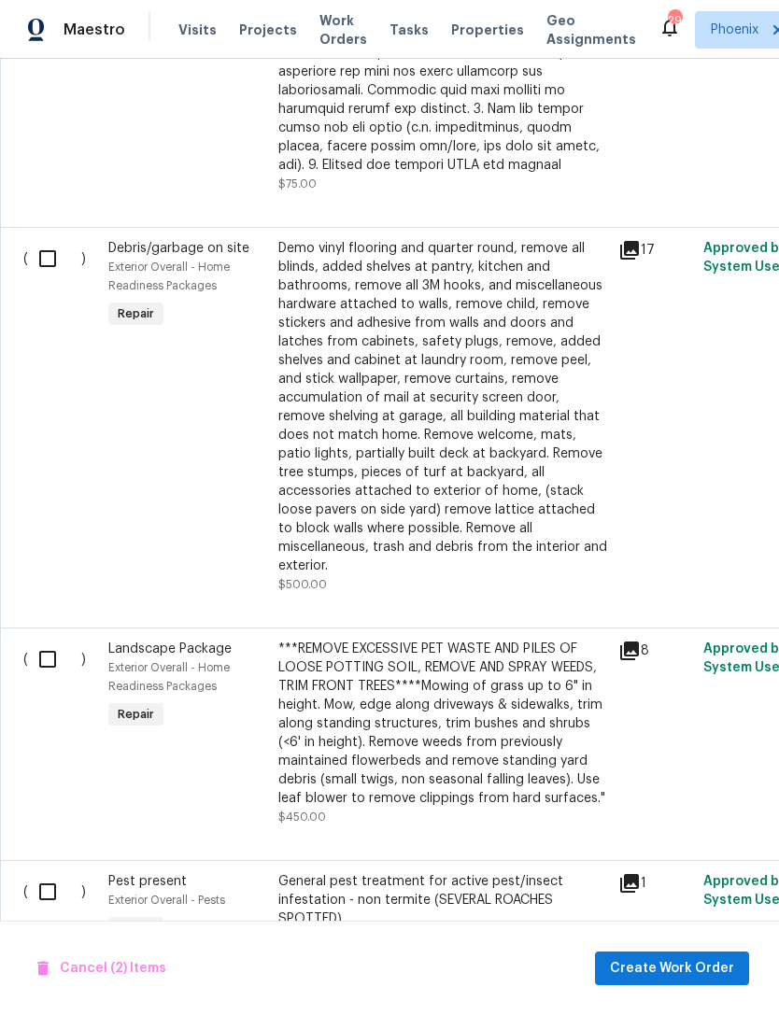
scroll to position [960, 0]
click at [53, 276] on input "checkbox" at bounding box center [54, 258] width 53 height 39
checkbox input "true"
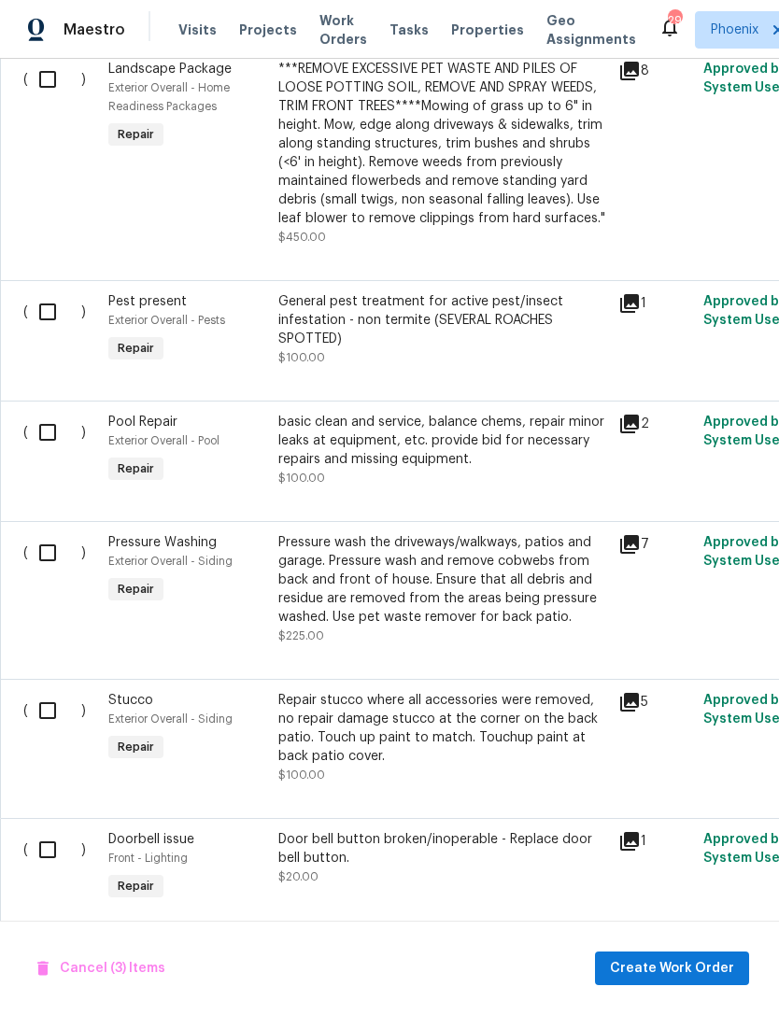
scroll to position [1539, 0]
click at [49, 313] on input "checkbox" at bounding box center [54, 311] width 53 height 39
checkbox input "true"
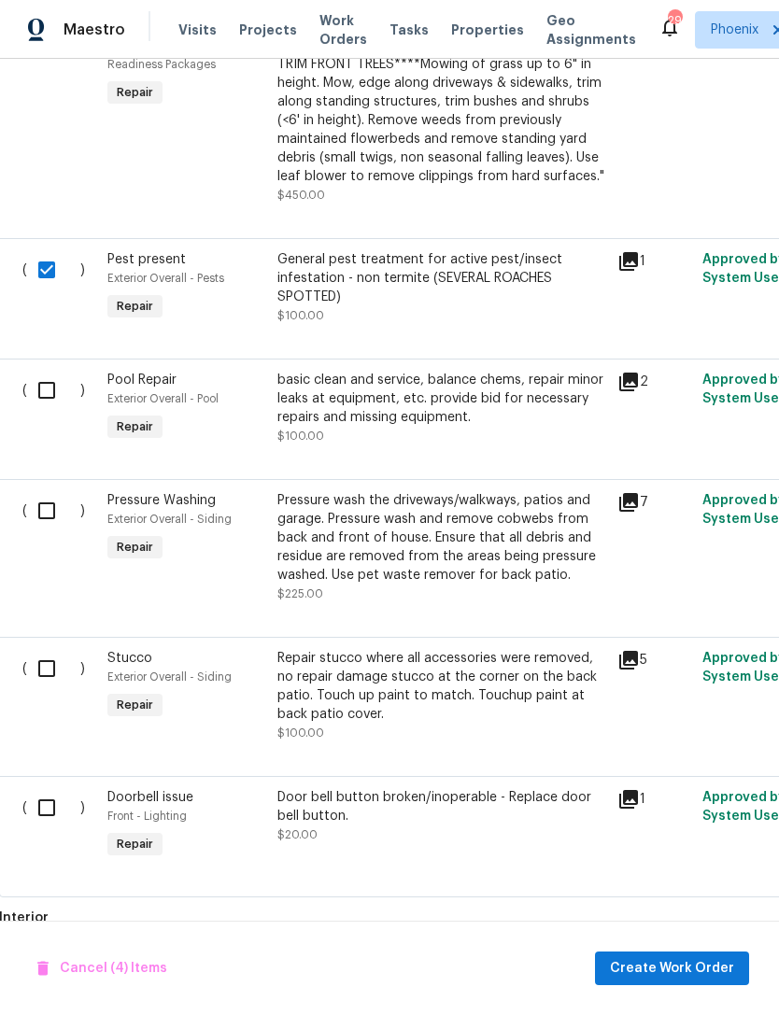
scroll to position [1580, 1]
click at [51, 515] on input "checkbox" at bounding box center [53, 511] width 53 height 39
checkbox input "true"
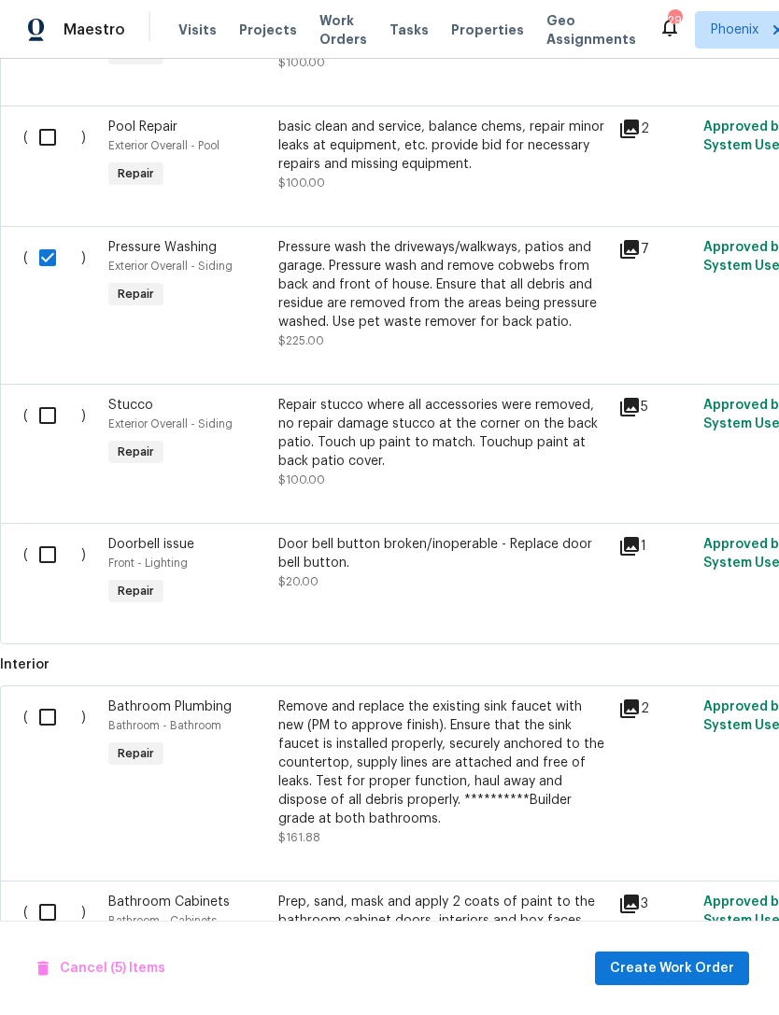
scroll to position [1836, 0]
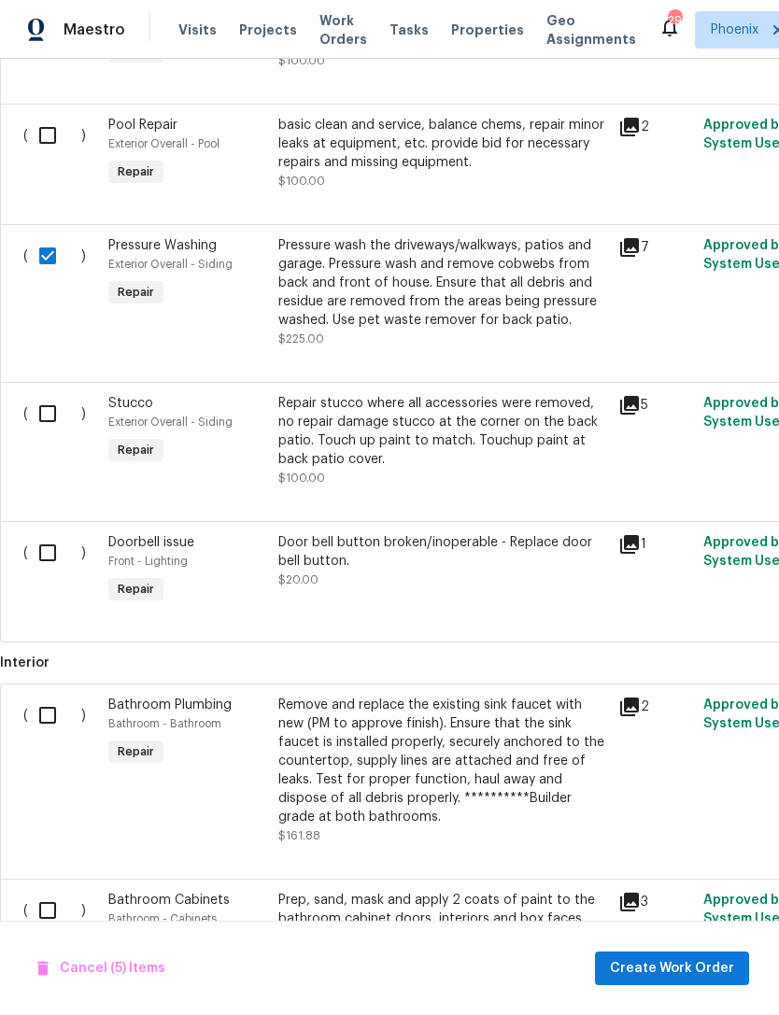
click at [42, 411] on input "checkbox" at bounding box center [54, 413] width 53 height 39
checkbox input "true"
click at [35, 562] on input "checkbox" at bounding box center [54, 552] width 53 height 39
checkbox input "true"
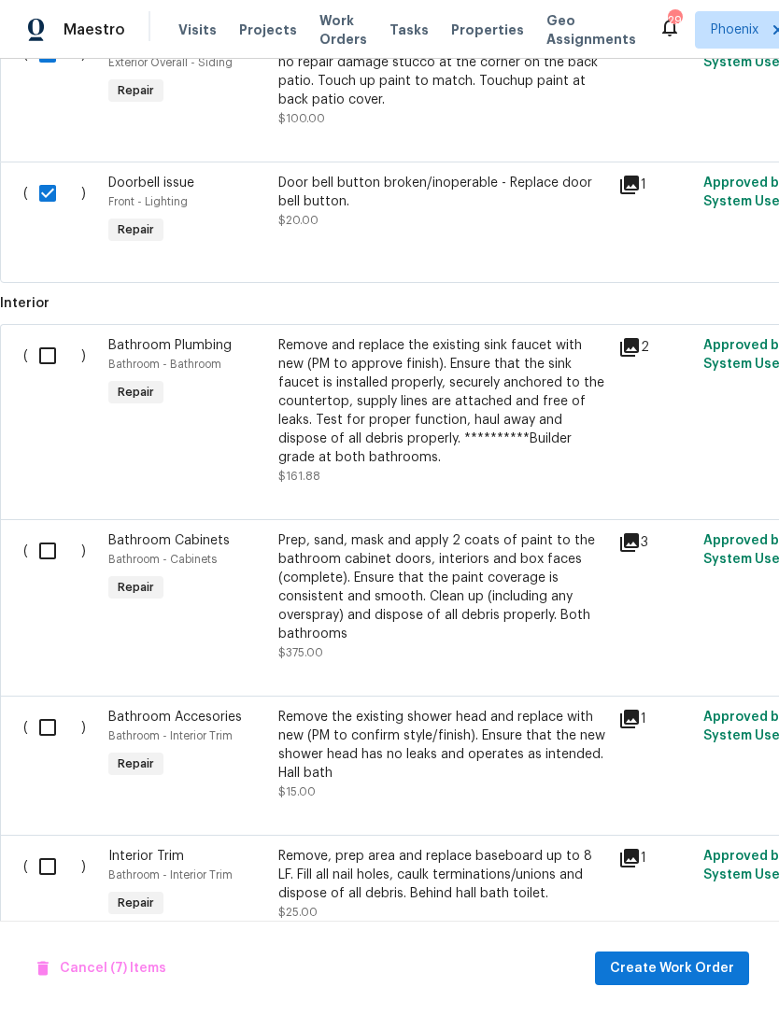
scroll to position [2196, 0]
click at [46, 356] on input "checkbox" at bounding box center [54, 355] width 53 height 39
checkbox input "true"
click at [55, 559] on input "checkbox" at bounding box center [54, 550] width 53 height 39
checkbox input "true"
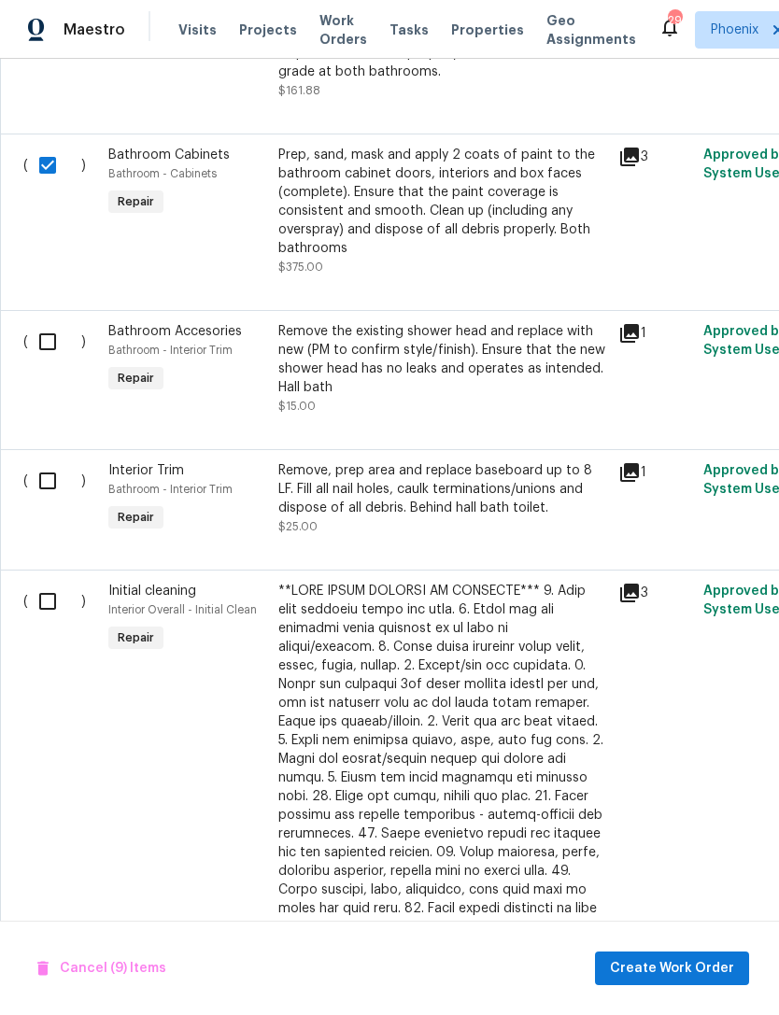
scroll to position [2581, 0]
click at [56, 347] on input "checkbox" at bounding box center [54, 341] width 53 height 39
checkbox input "true"
click at [56, 477] on input "checkbox" at bounding box center [54, 480] width 53 height 39
checkbox input "true"
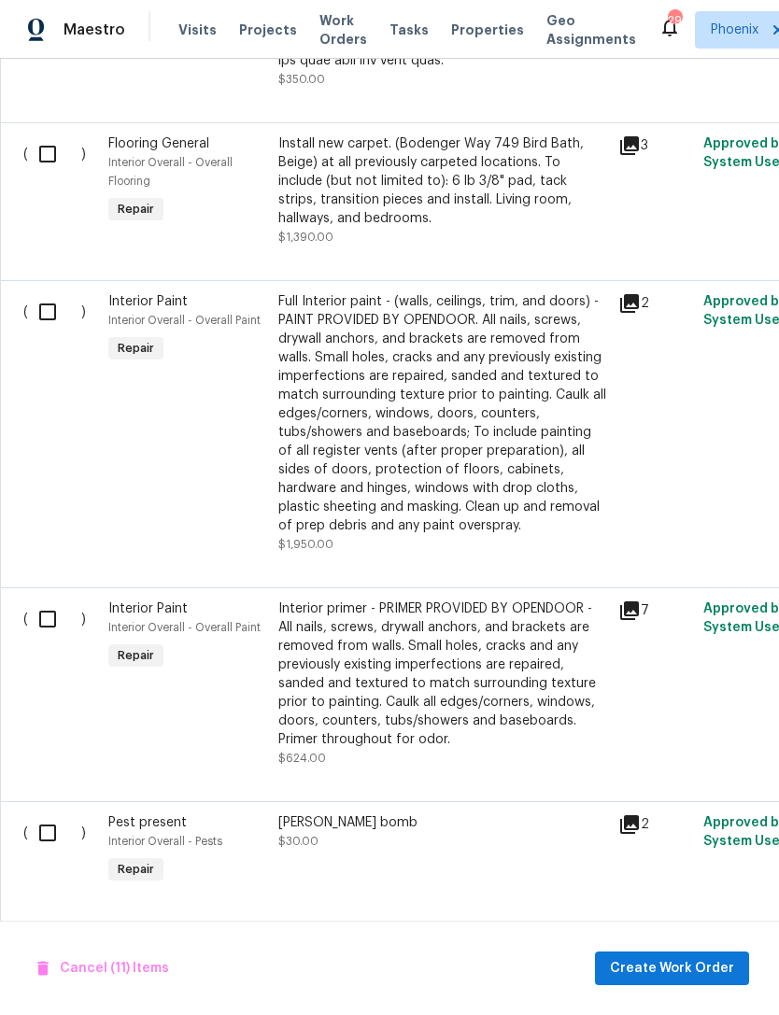
scroll to position [3614, 0]
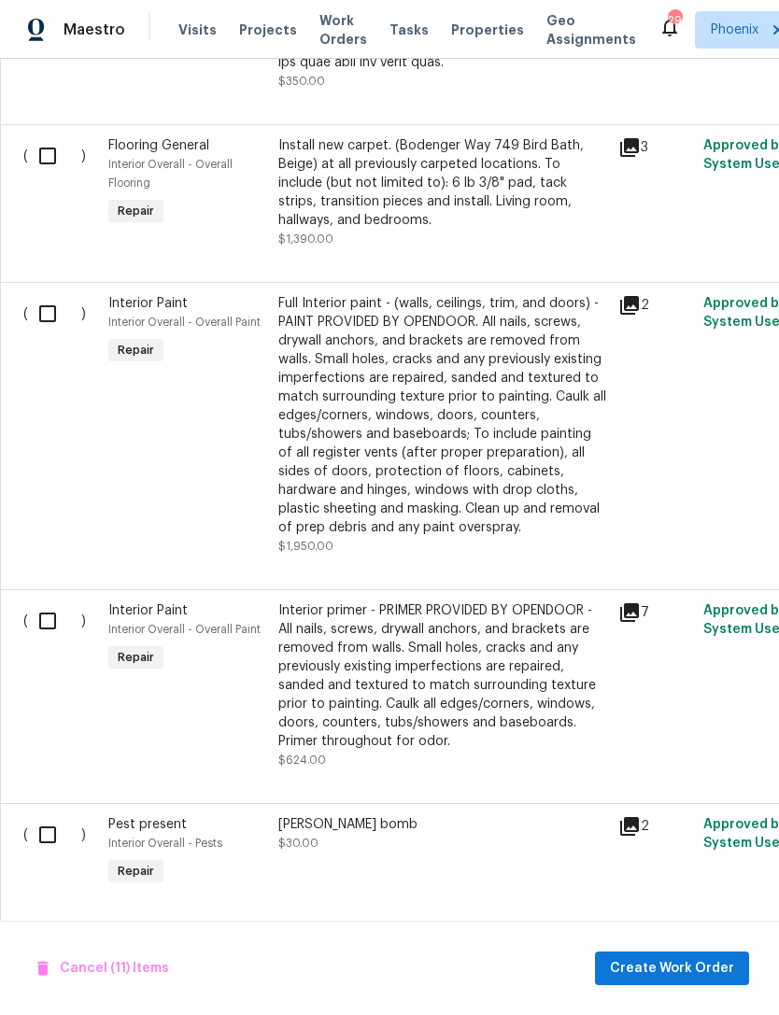
click at [50, 317] on input "checkbox" at bounding box center [54, 313] width 53 height 39
checkbox input "true"
click at [50, 616] on input "checkbox" at bounding box center [54, 620] width 53 height 39
checkbox input "true"
click at [55, 826] on input "checkbox" at bounding box center [54, 834] width 53 height 39
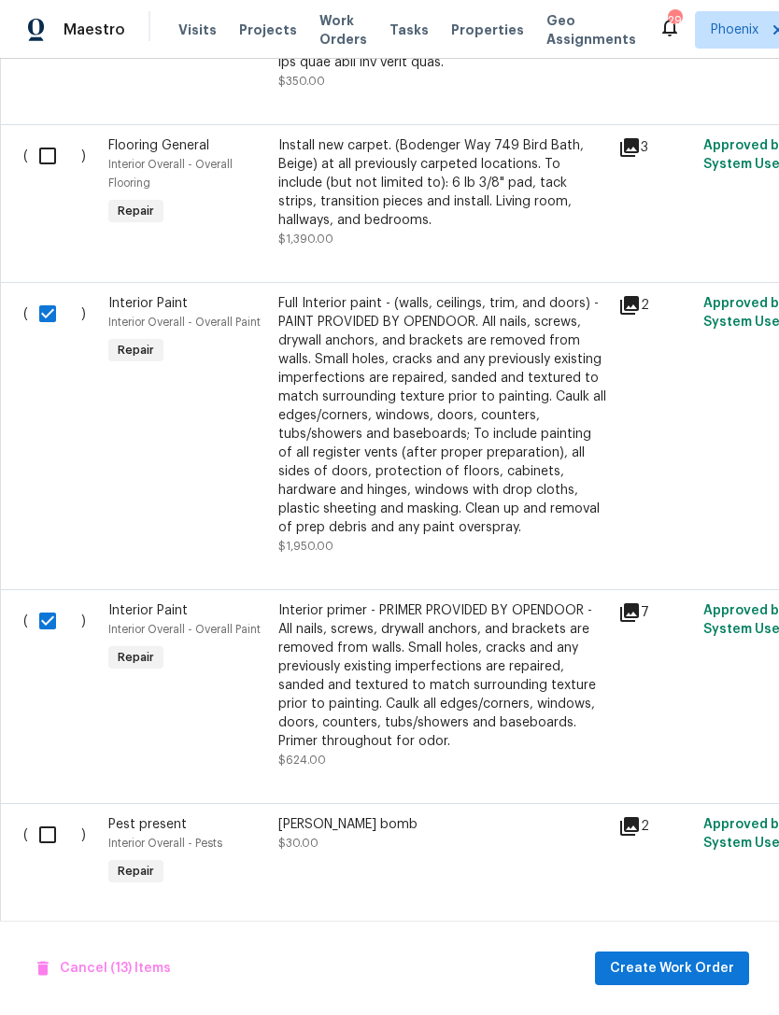
checkbox input "true"
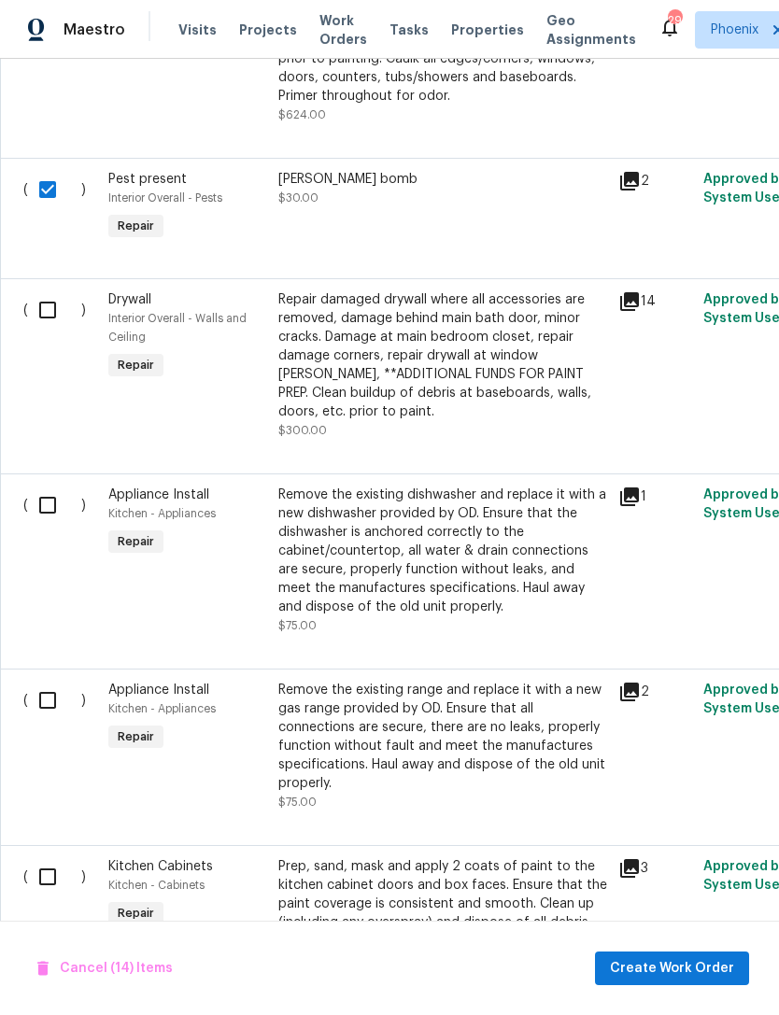
scroll to position [4259, 0]
click at [55, 318] on input "checkbox" at bounding box center [54, 309] width 53 height 39
checkbox input "true"
click at [41, 512] on input "checkbox" at bounding box center [54, 504] width 53 height 39
checkbox input "true"
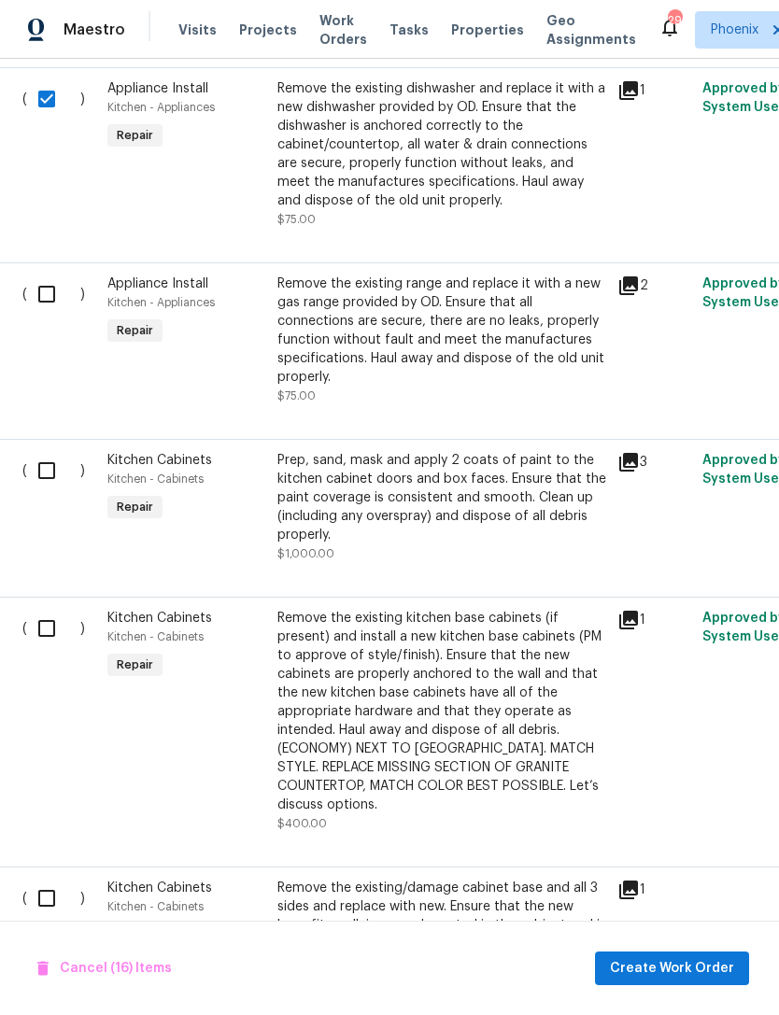
scroll to position [4666, 1]
click at [44, 286] on input "checkbox" at bounding box center [53, 293] width 53 height 39
checkbox input "true"
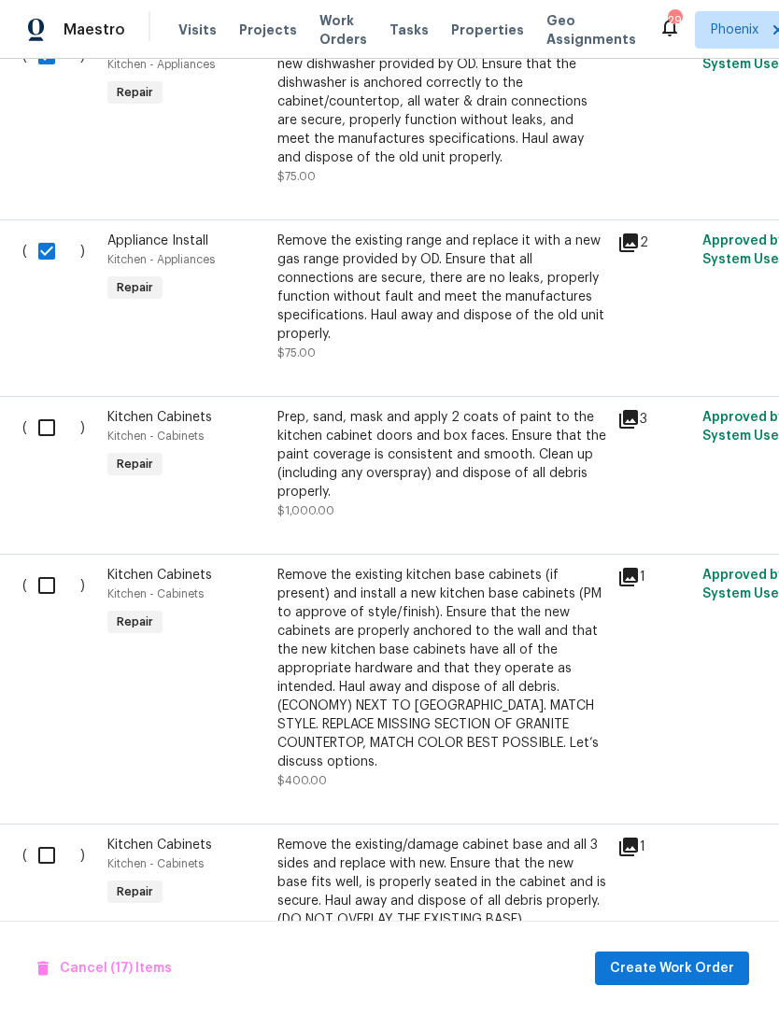
scroll to position [4719, 3]
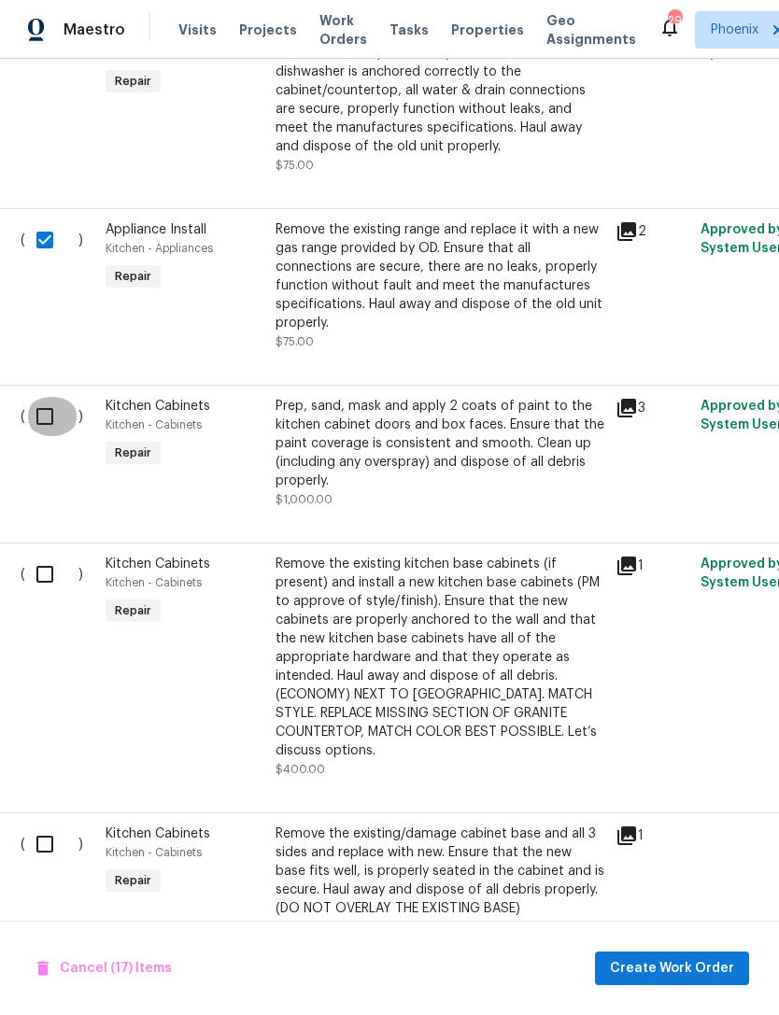
click at [38, 414] on input "checkbox" at bounding box center [51, 416] width 53 height 39
checkbox input "true"
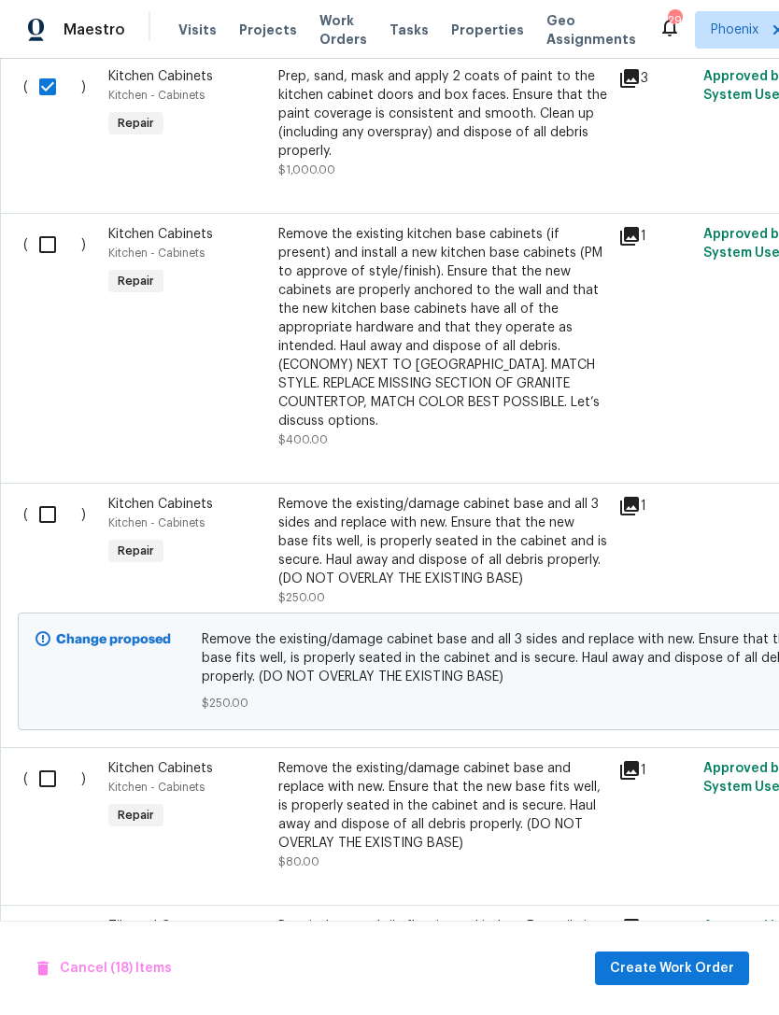
scroll to position [0, 0]
click at [42, 252] on input "checkbox" at bounding box center [54, 244] width 53 height 39
checkbox input "true"
click at [46, 534] on input "checkbox" at bounding box center [54, 514] width 53 height 39
checkbox input "true"
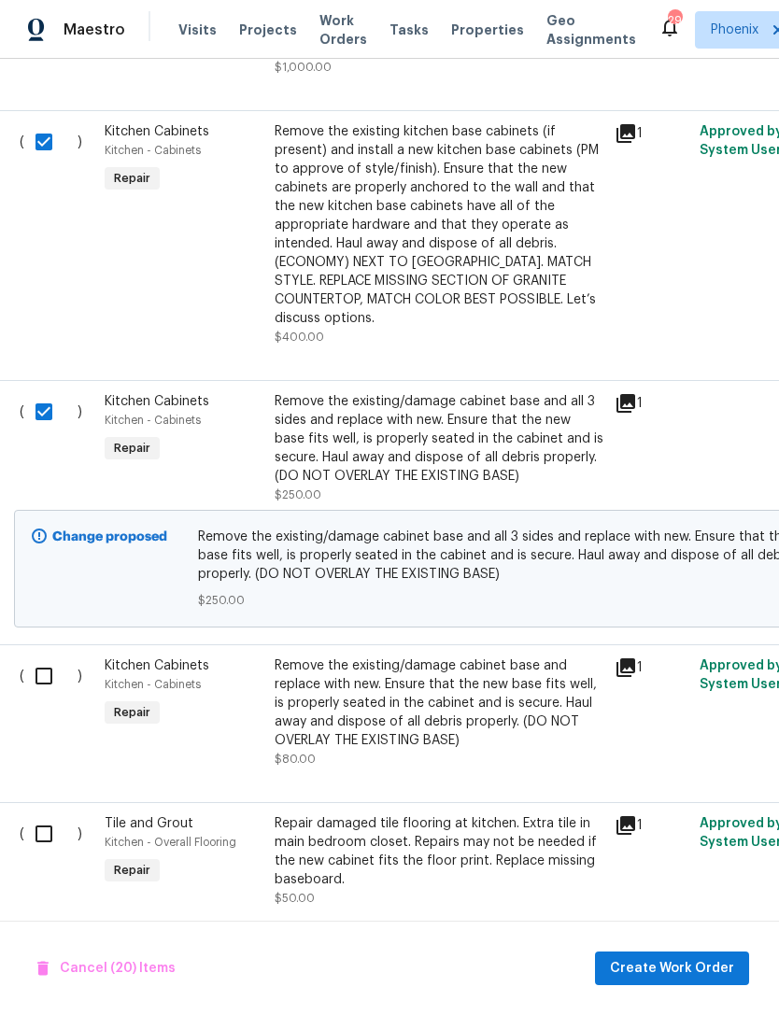
scroll to position [5428, 4]
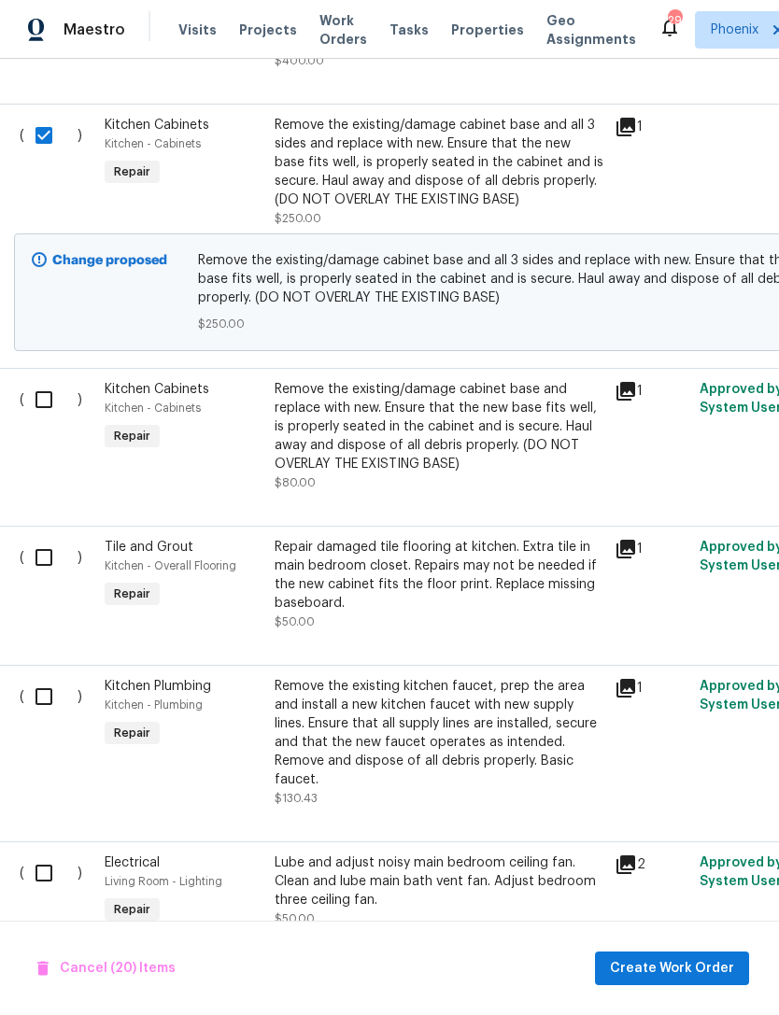
click at [50, 400] on input "checkbox" at bounding box center [50, 399] width 53 height 39
checkbox input "true"
click at [50, 569] on input "checkbox" at bounding box center [50, 557] width 53 height 39
checkbox input "true"
click at [47, 400] on input "checkbox" at bounding box center [50, 399] width 53 height 39
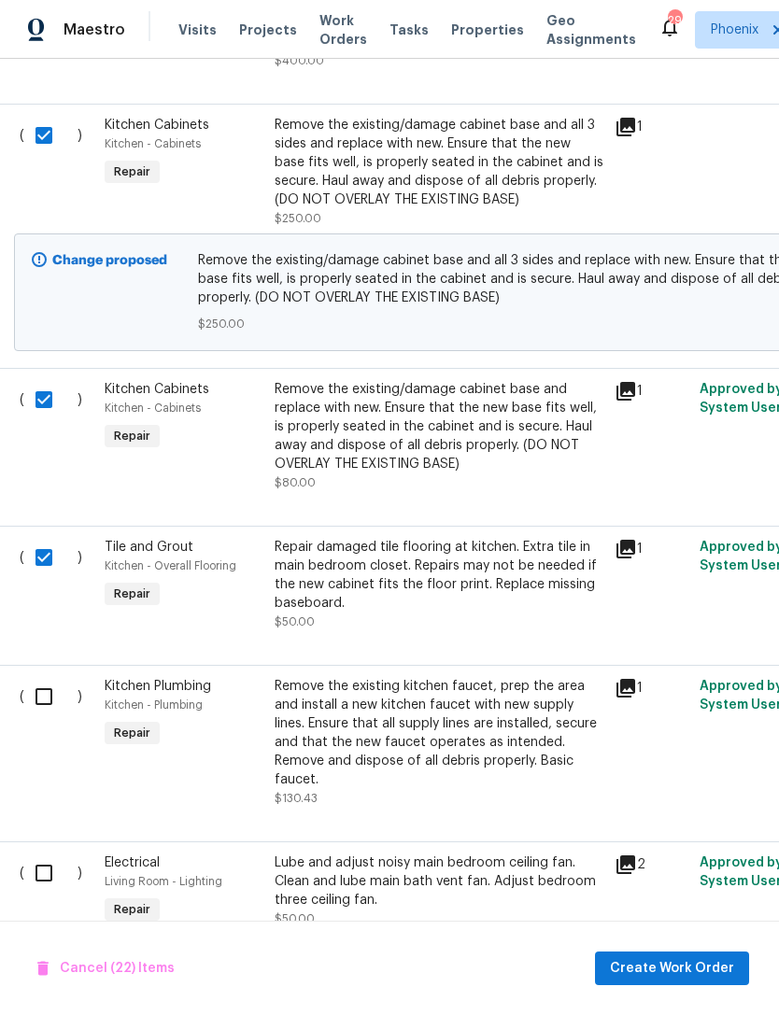
checkbox input "false"
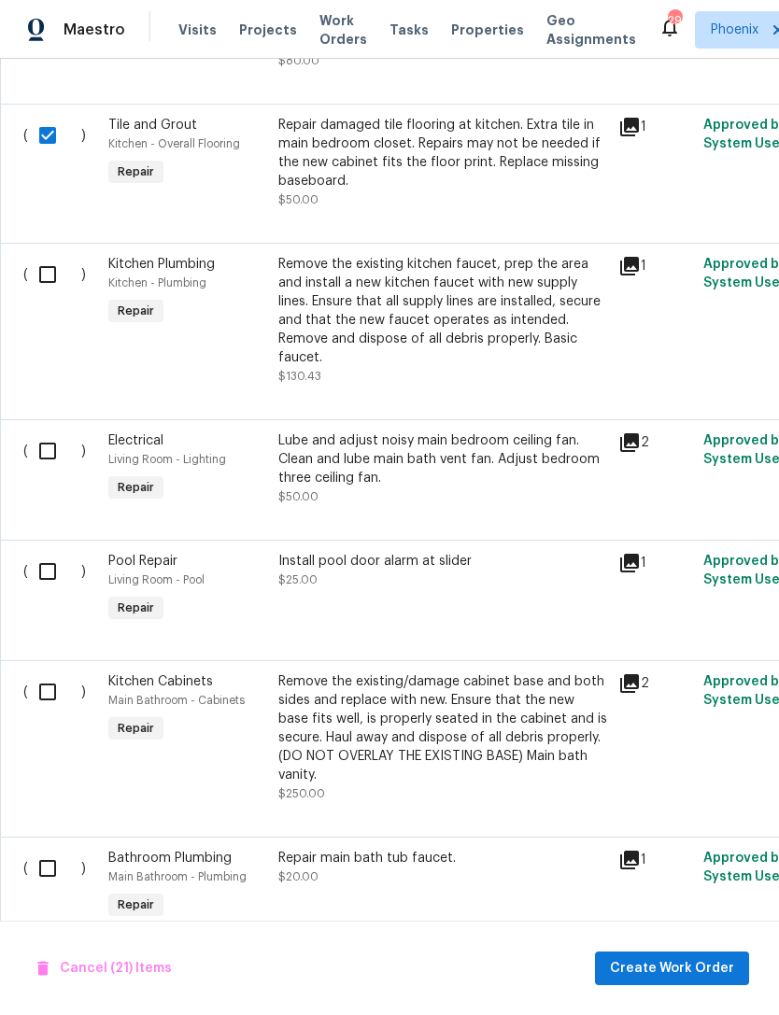
scroll to position [5850, 0]
click at [63, 290] on input "checkbox" at bounding box center [54, 273] width 53 height 39
checkbox input "true"
click at [49, 456] on input "checkbox" at bounding box center [54, 449] width 53 height 39
checkbox input "true"
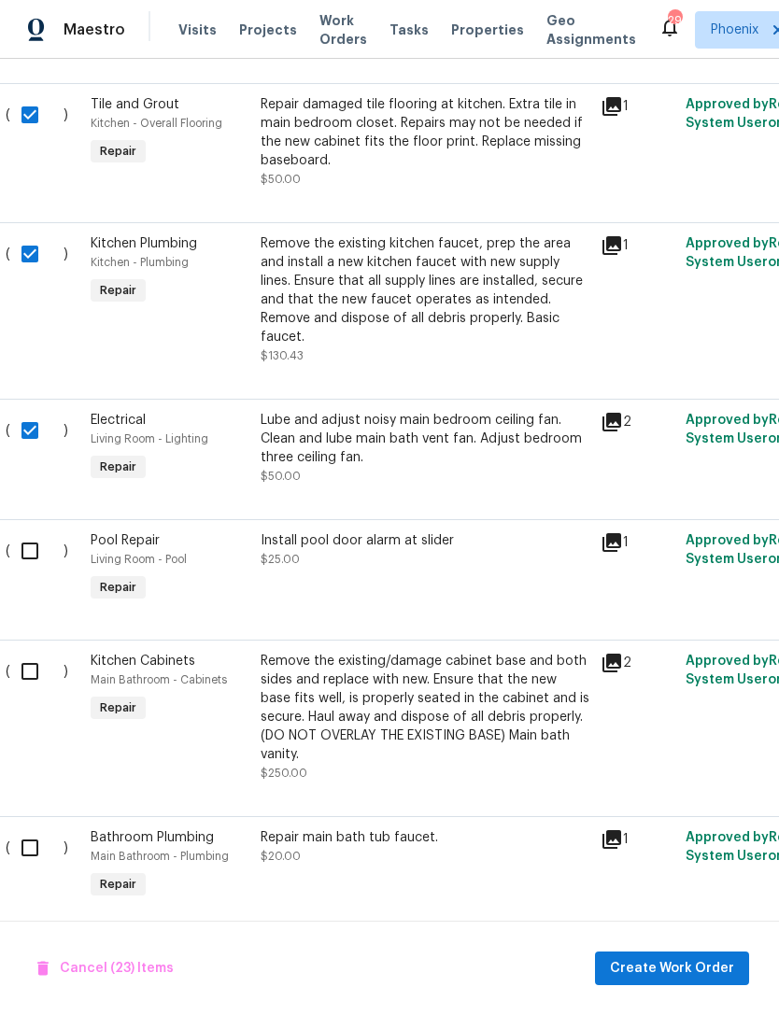
scroll to position [5869, 21]
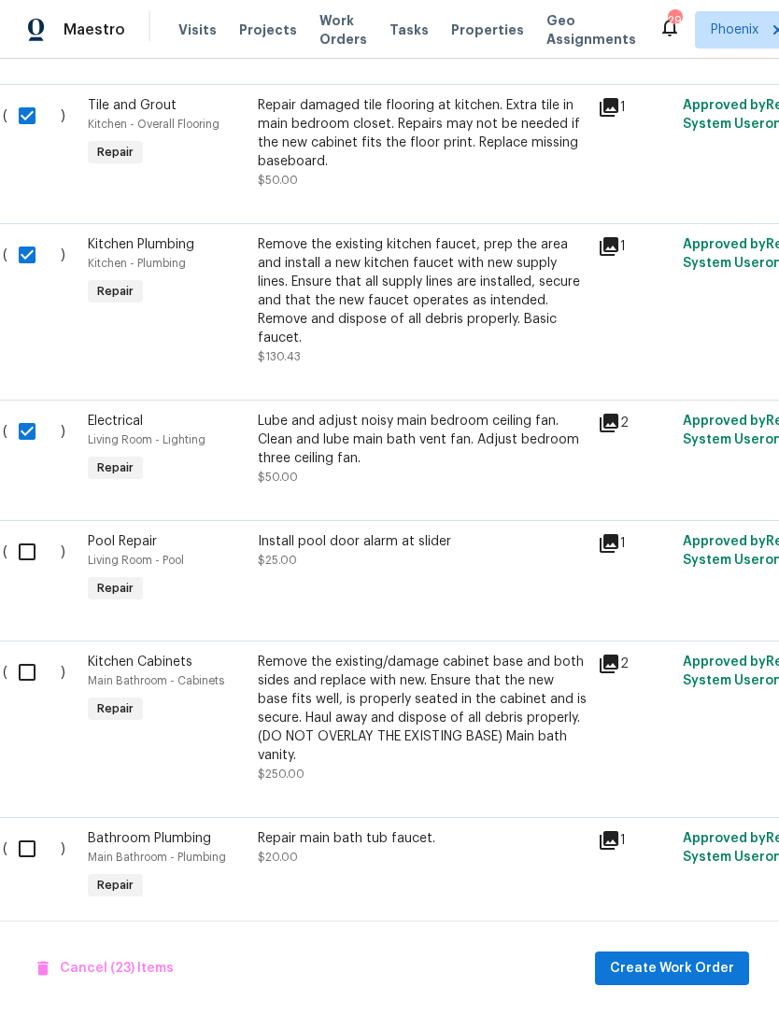
click at [28, 546] on input "checkbox" at bounding box center [33, 551] width 53 height 39
checkbox input "true"
click at [37, 663] on input "checkbox" at bounding box center [33, 672] width 53 height 39
checkbox input "true"
click at [28, 850] on input "checkbox" at bounding box center [33, 848] width 53 height 39
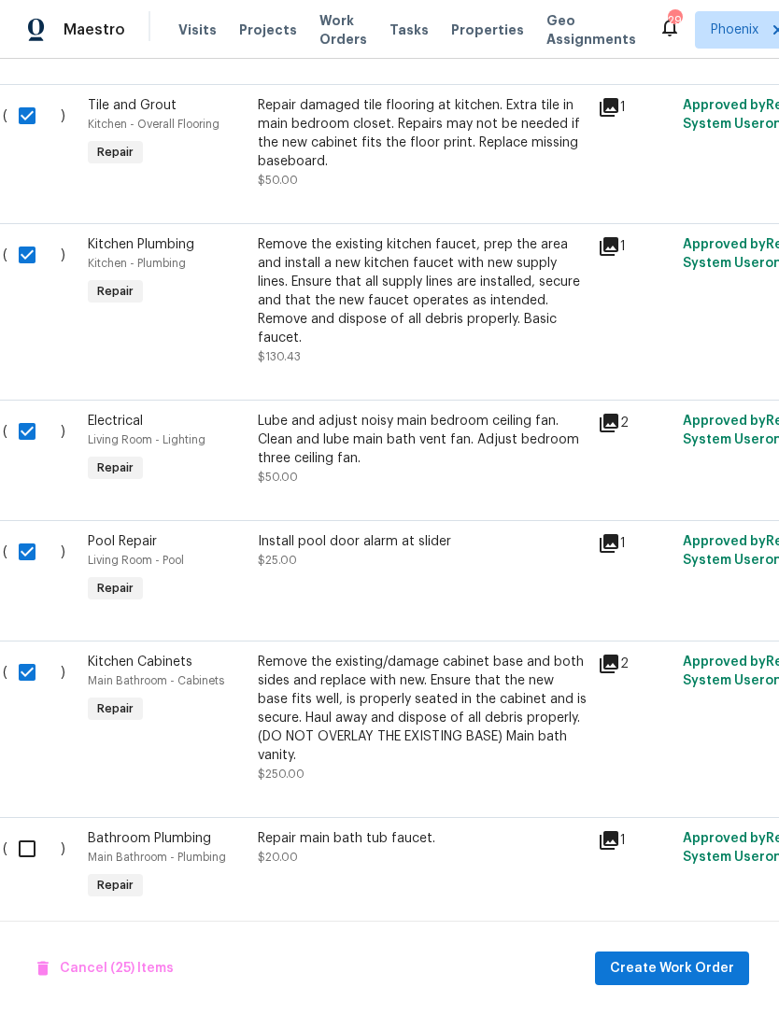
checkbox input "true"
click at [685, 972] on span "Create Work Order" at bounding box center [672, 968] width 124 height 23
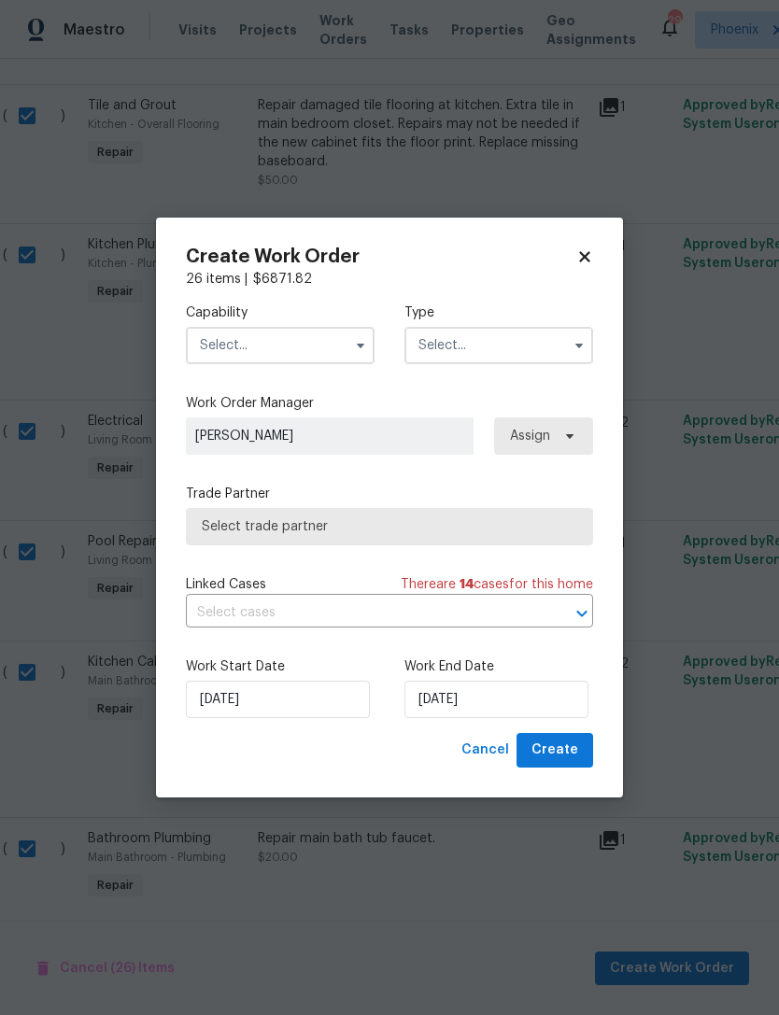
click at [337, 344] on input "text" at bounding box center [280, 345] width 189 height 37
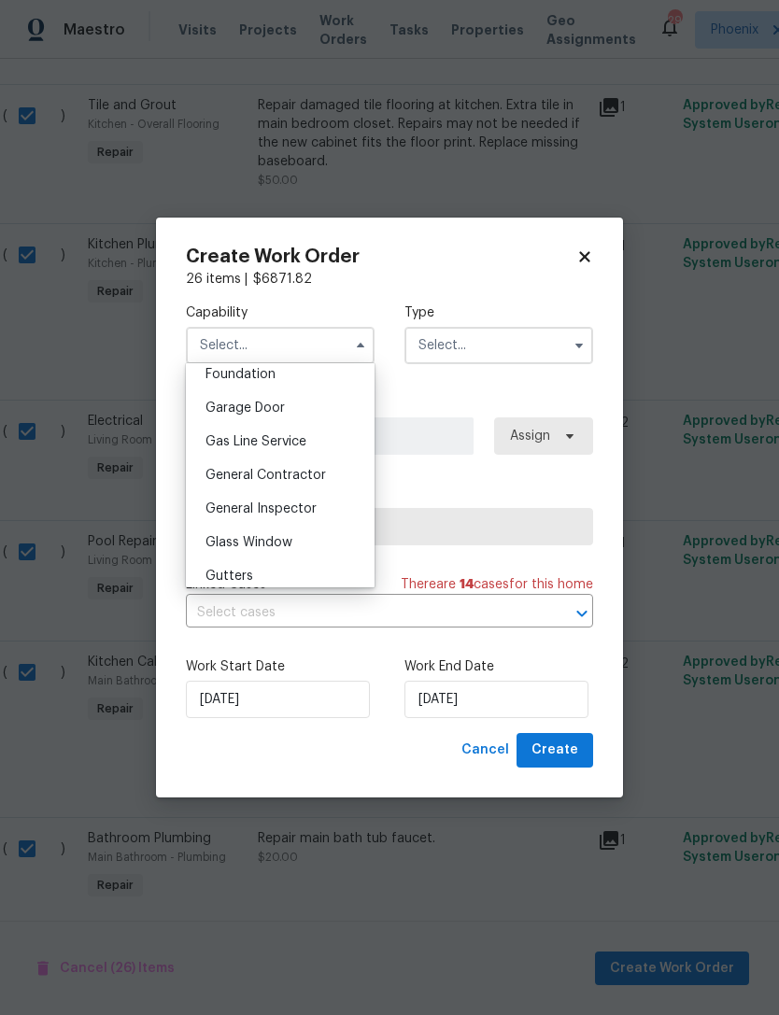
scroll to position [822, 0]
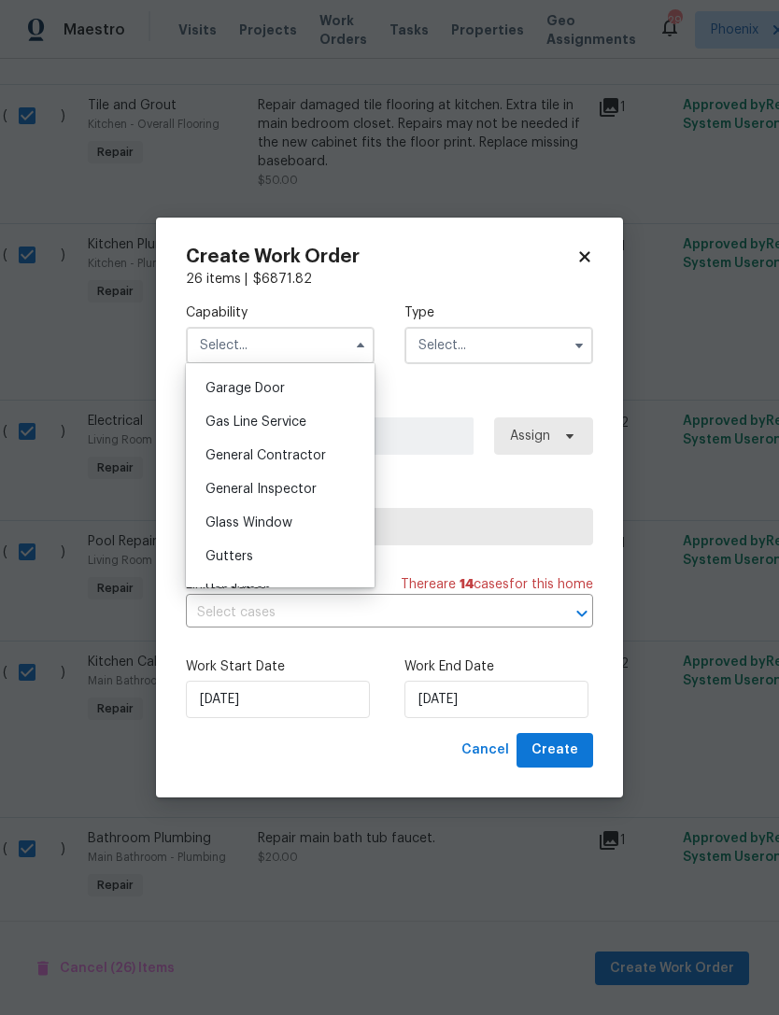
click at [288, 459] on span "General Contractor" at bounding box center [265, 455] width 120 height 13
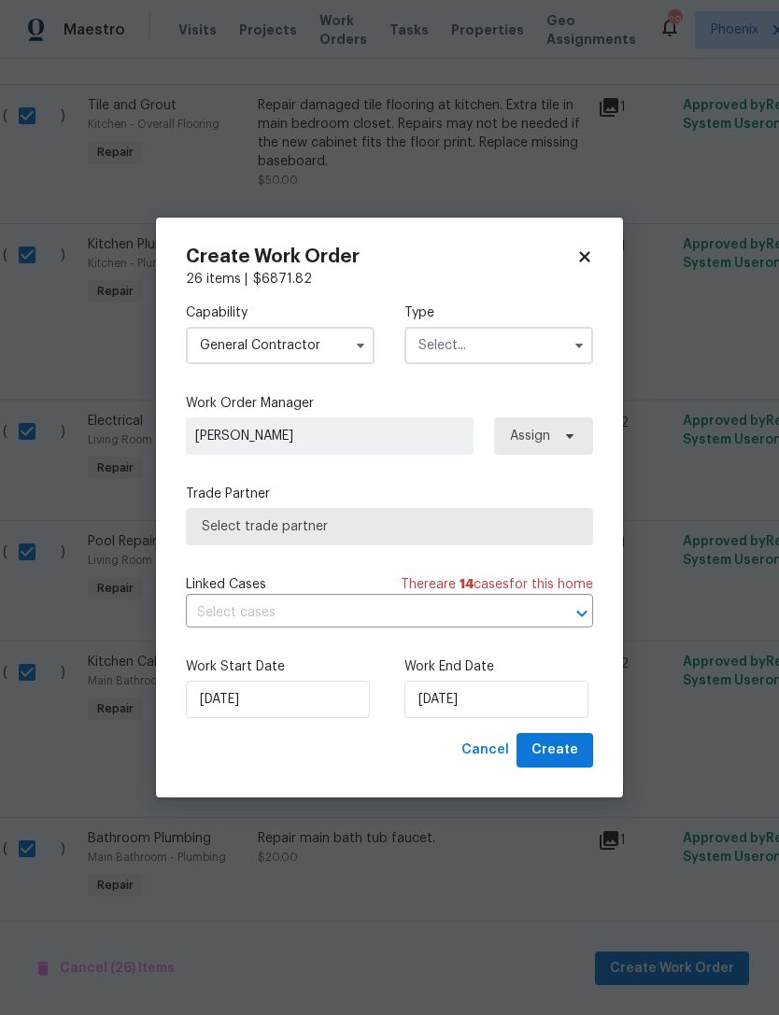
type input "General Contractor"
click at [561, 348] on input "text" at bounding box center [498, 345] width 189 height 37
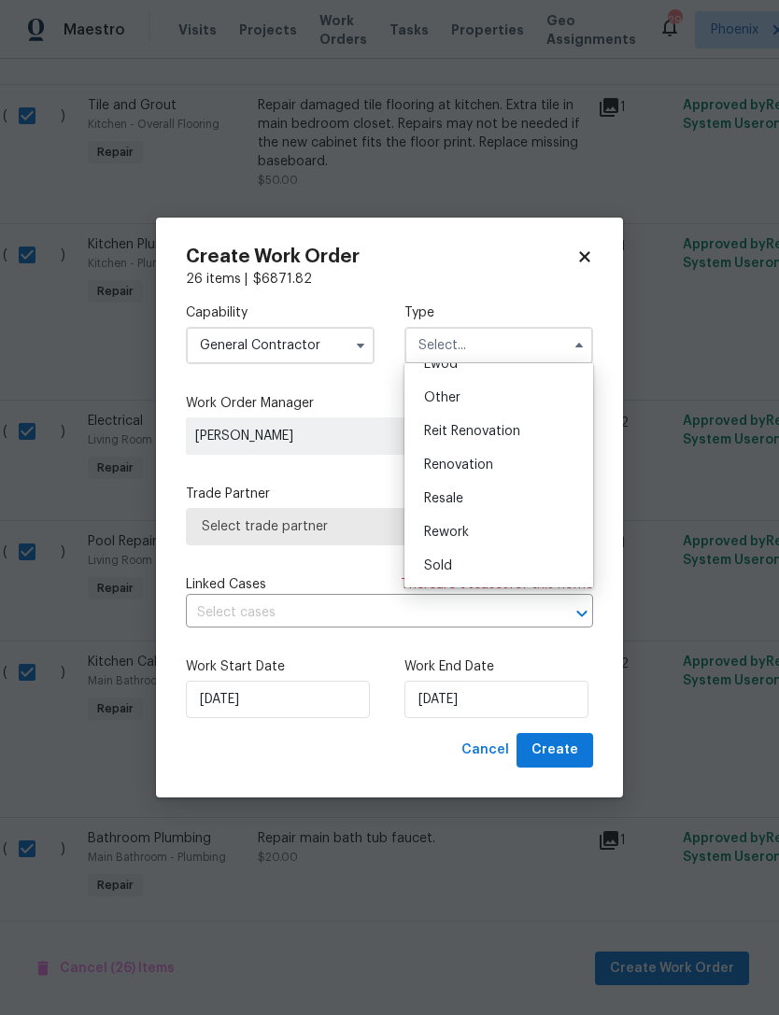
scroll to position [222, 0]
click at [456, 463] on span "Renovation" at bounding box center [458, 464] width 69 height 13
type input "Renovation"
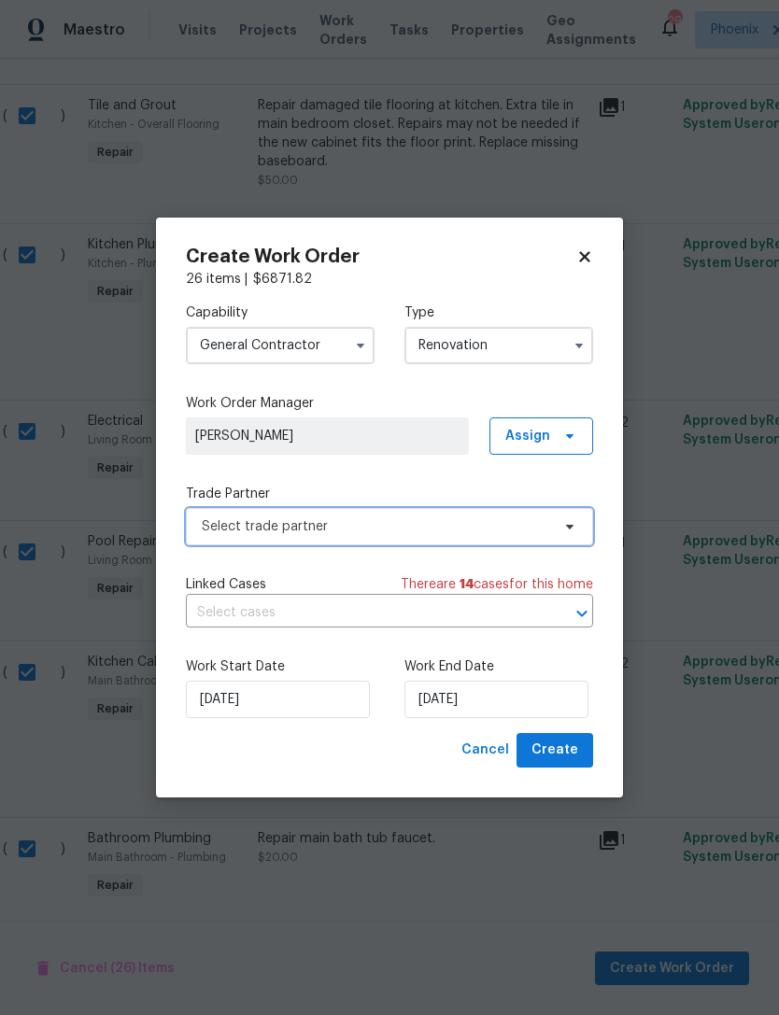
click at [411, 511] on span "Select trade partner" at bounding box center [389, 526] width 407 height 37
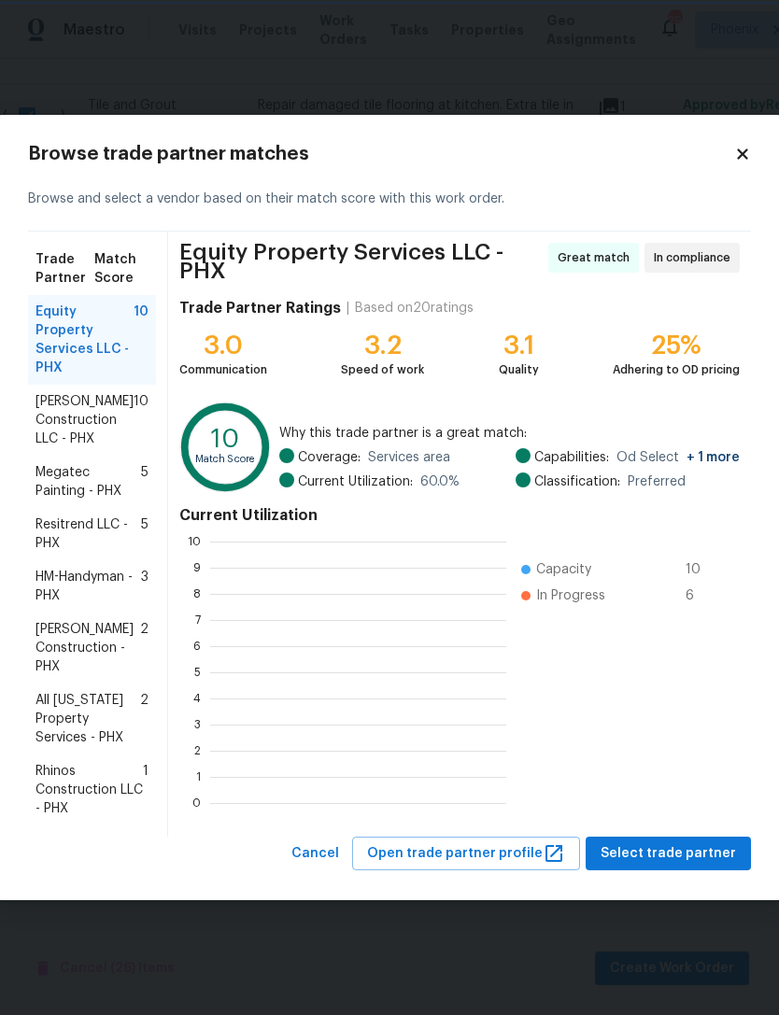
scroll to position [261, 296]
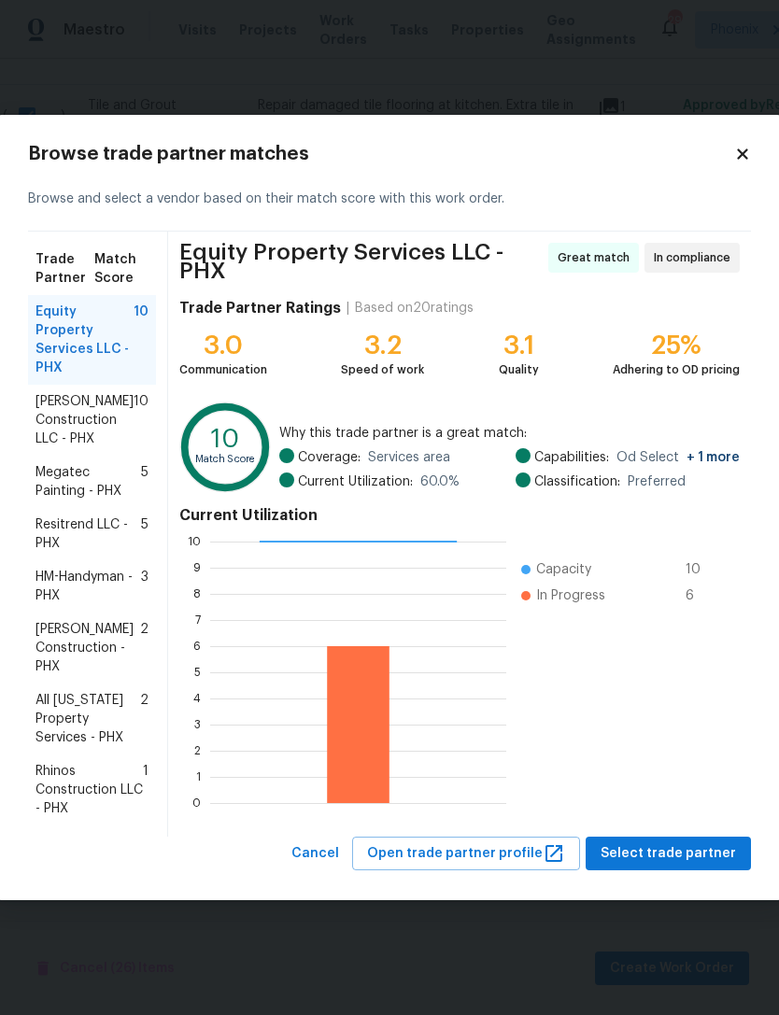
click at [67, 789] on span "Rhinos Construction LLC - PHX" at bounding box center [88, 790] width 107 height 56
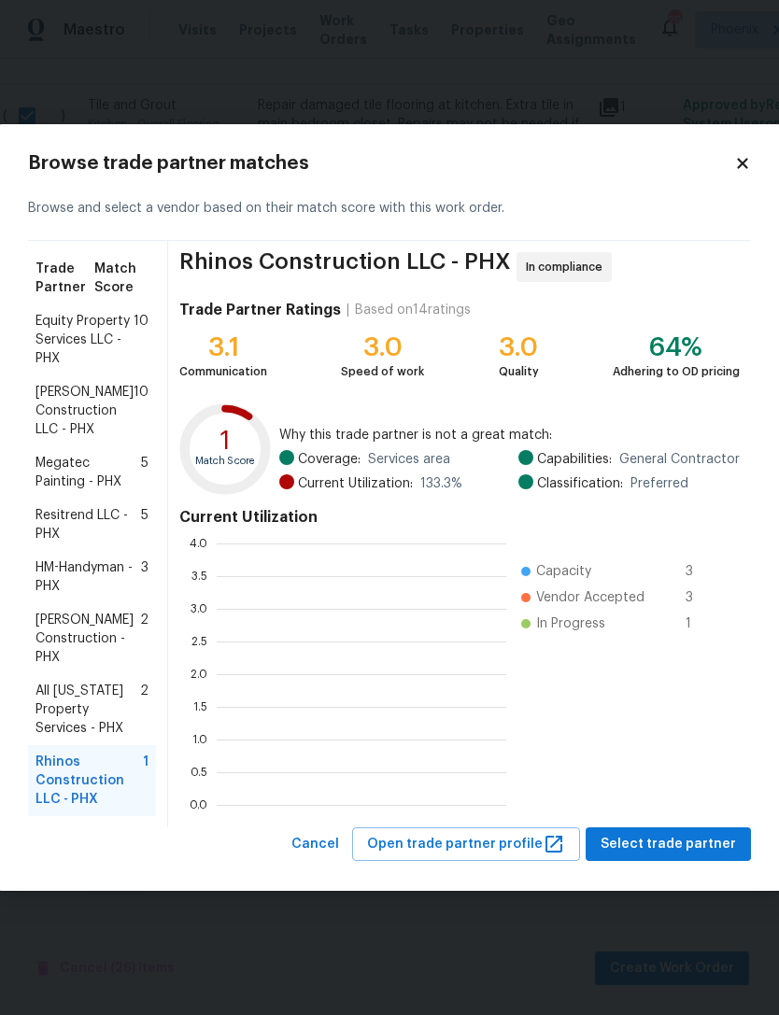
scroll to position [261, 289]
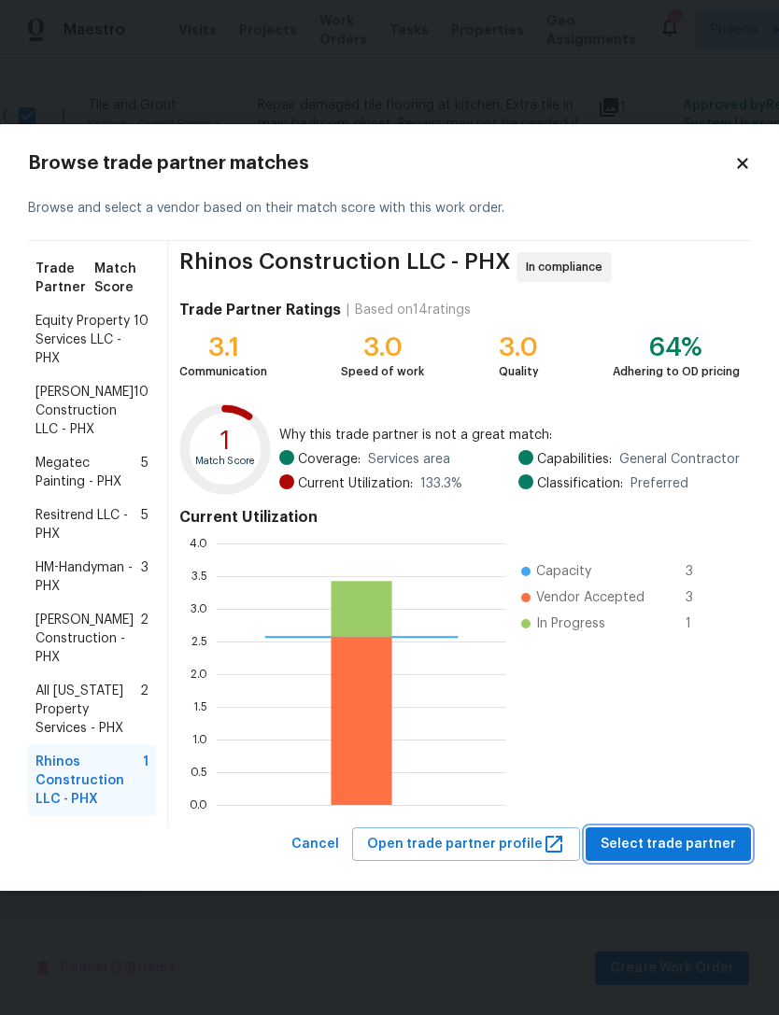
click at [689, 840] on span "Select trade partner" at bounding box center [667, 844] width 135 height 23
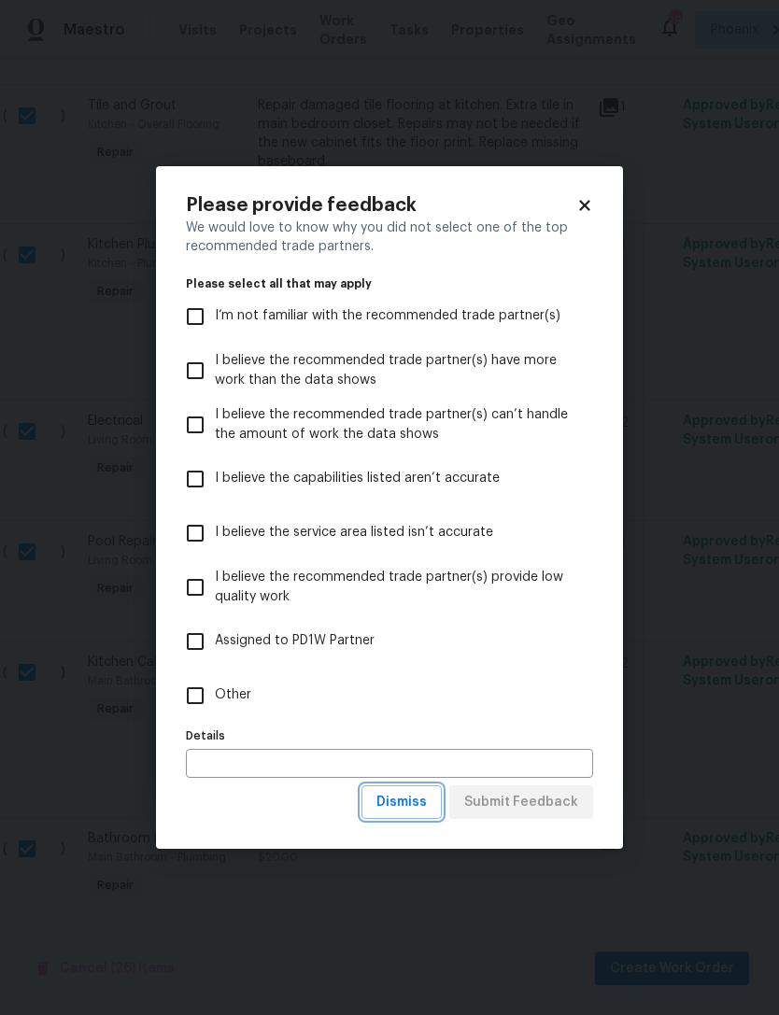
click at [412, 800] on span "Dismiss" at bounding box center [401, 802] width 50 height 23
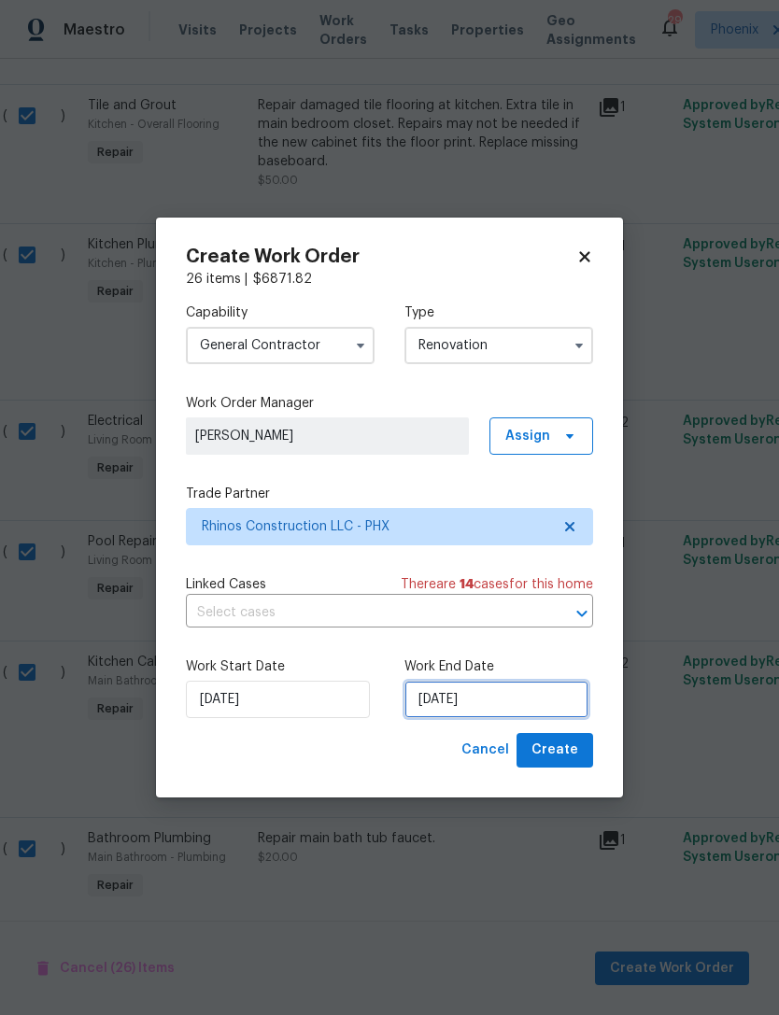
click at [549, 708] on input "[DATE]" at bounding box center [496, 699] width 184 height 37
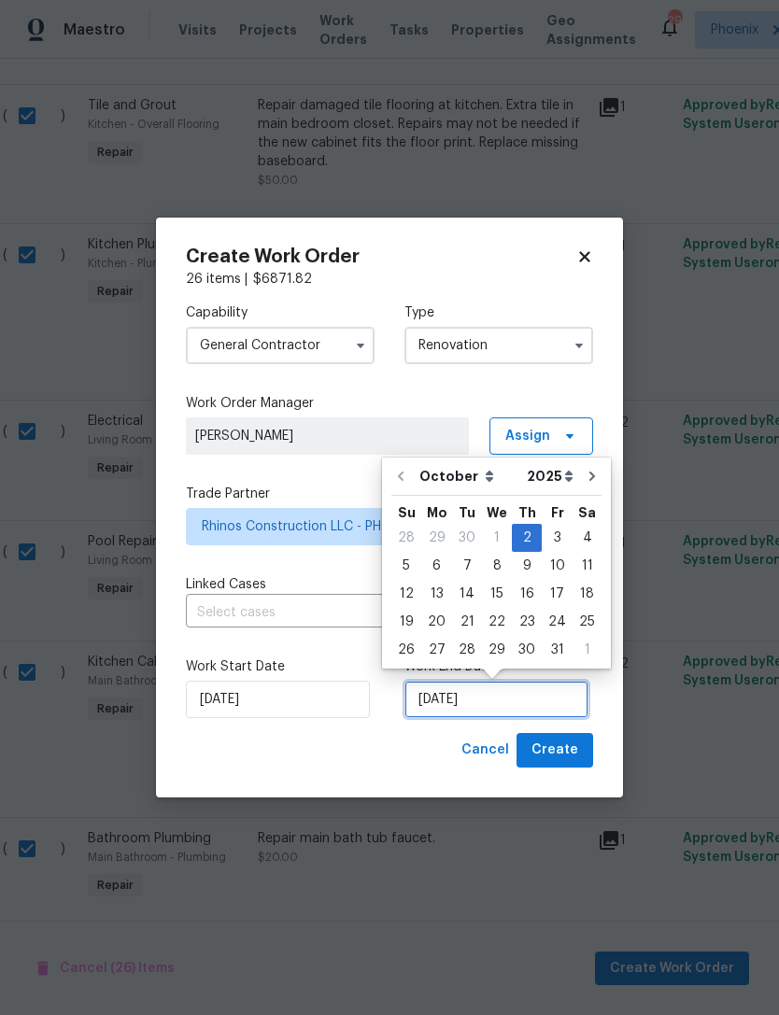
scroll to position [35, 0]
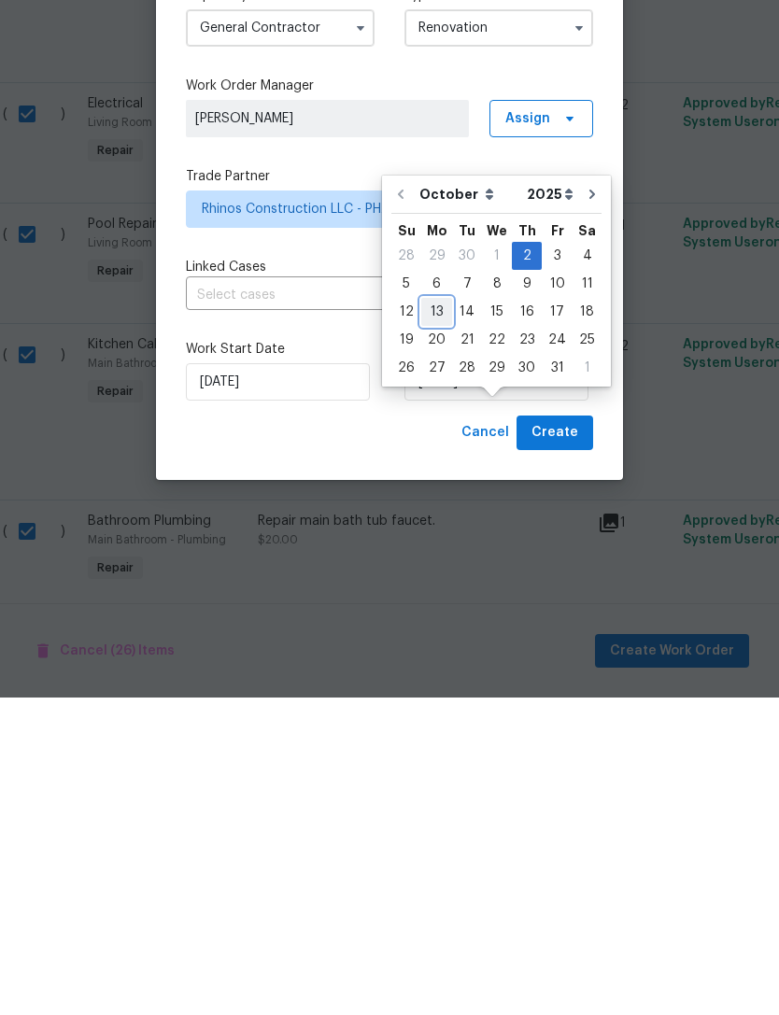
click at [437, 616] on div "13" at bounding box center [436, 629] width 31 height 26
type input "[DATE]"
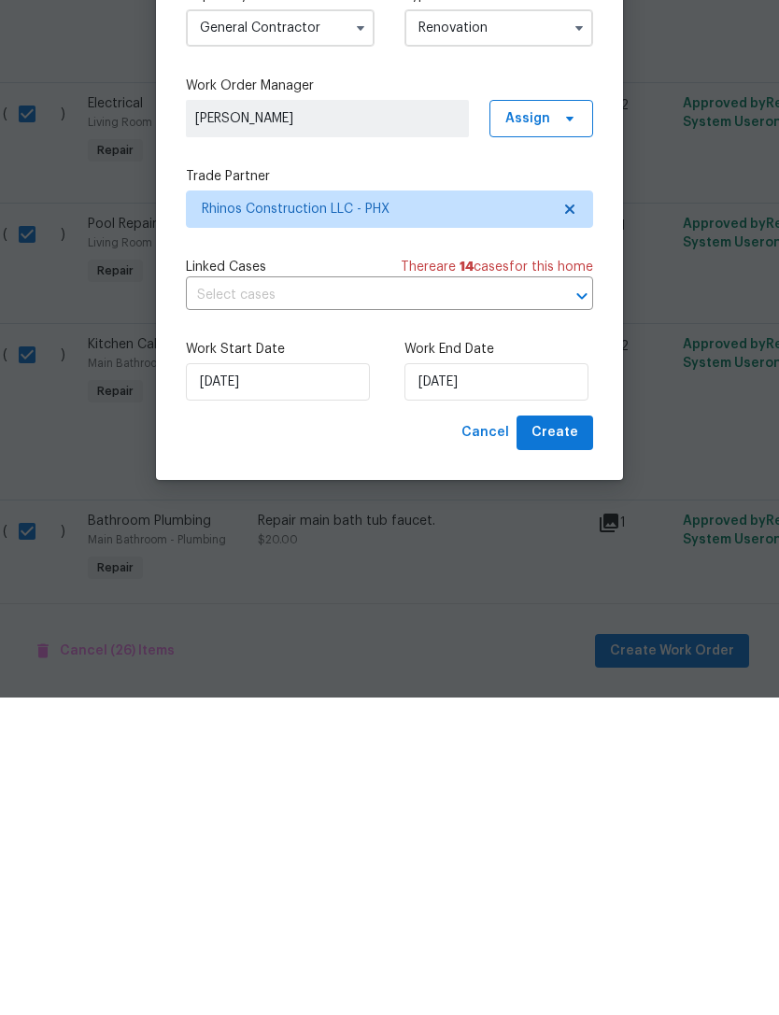
scroll to position [60, 0]
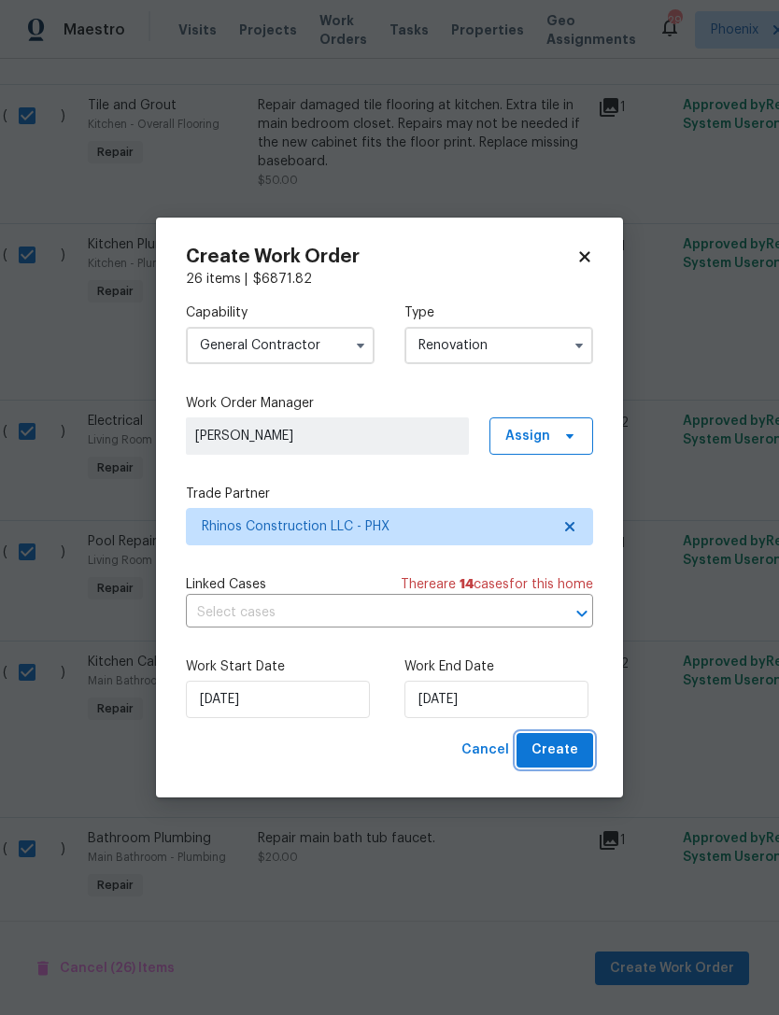
click at [570, 748] on span "Create" at bounding box center [554, 749] width 47 height 23
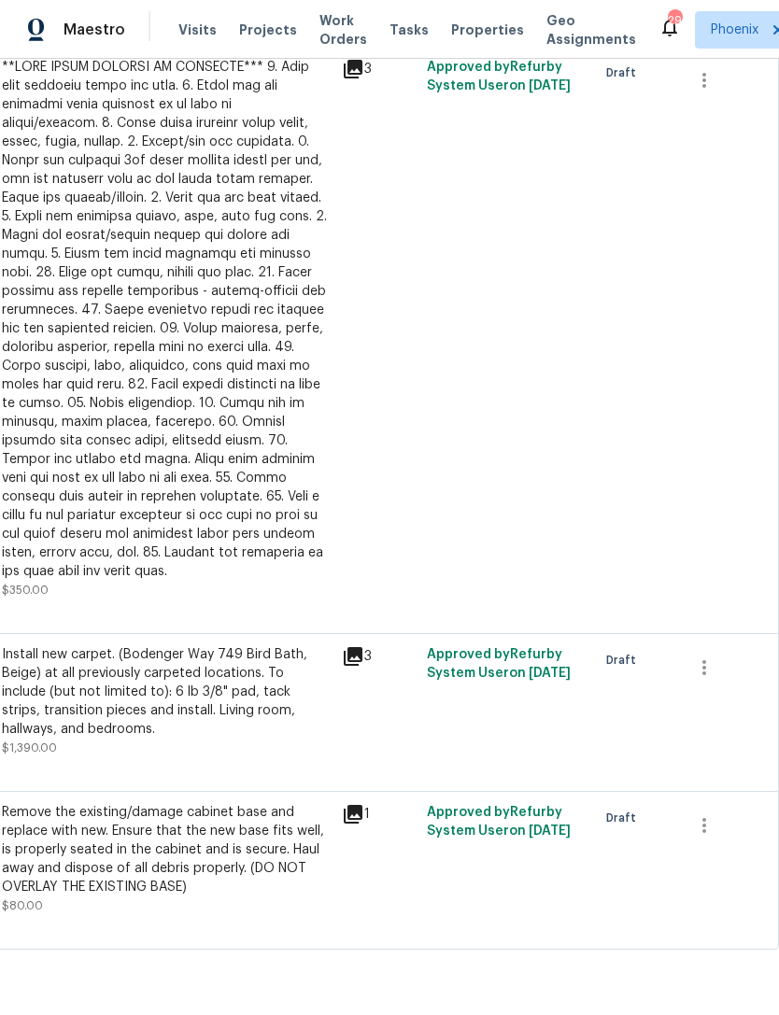
scroll to position [1004, 276]
click at [705, 832] on icon "button" at bounding box center [704, 825] width 22 height 22
click at [736, 831] on li "Cancel" at bounding box center [717, 828] width 72 height 31
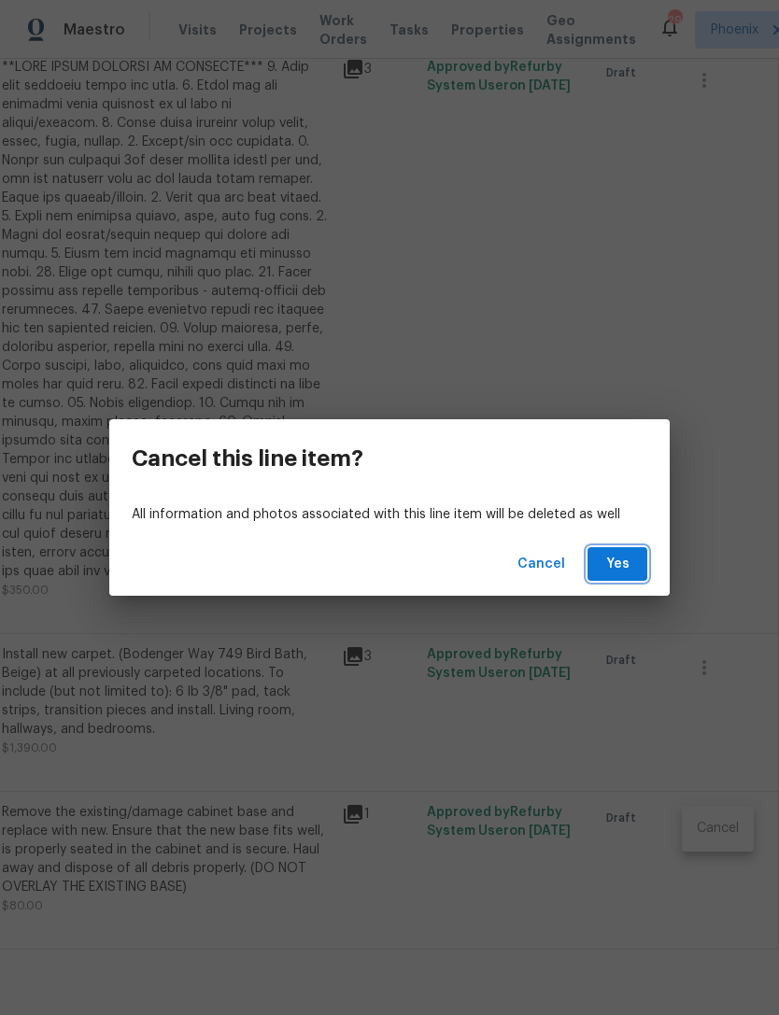
click at [621, 564] on span "Yes" at bounding box center [617, 564] width 30 height 23
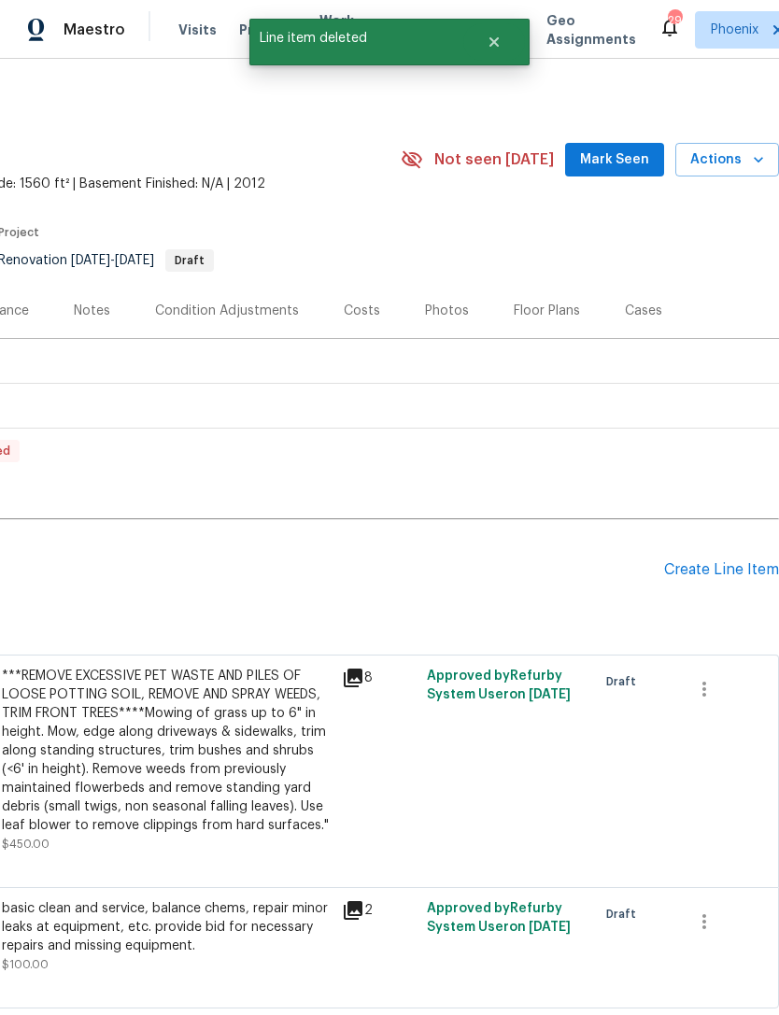
scroll to position [0, 276]
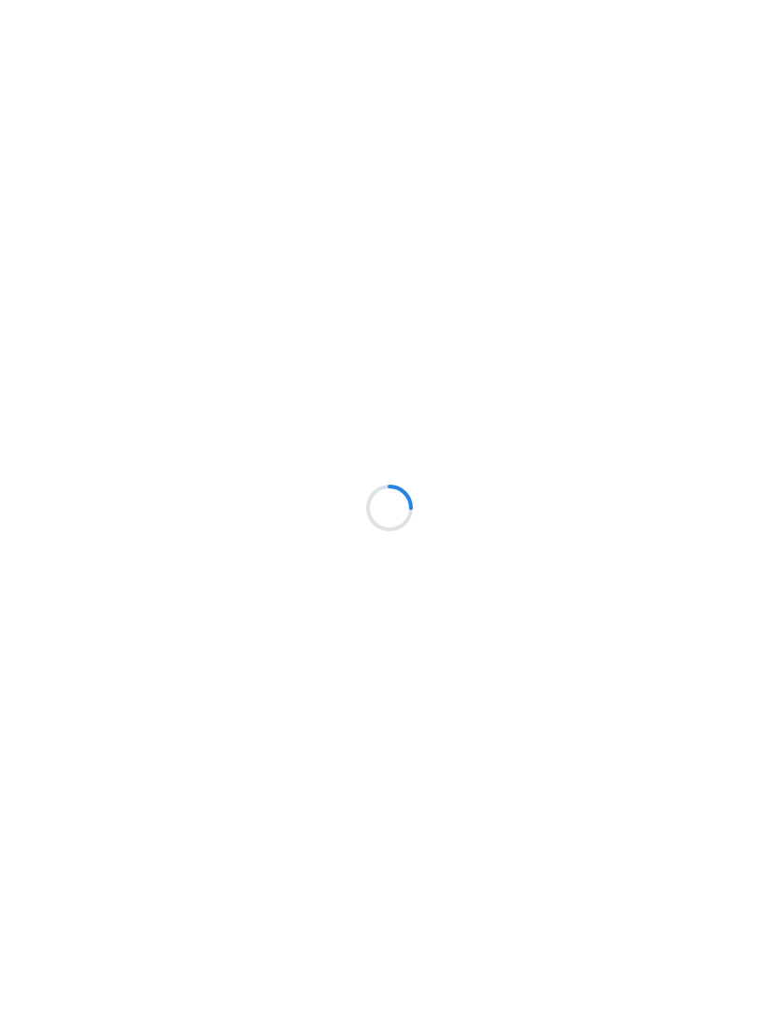
scroll to position [232, 0]
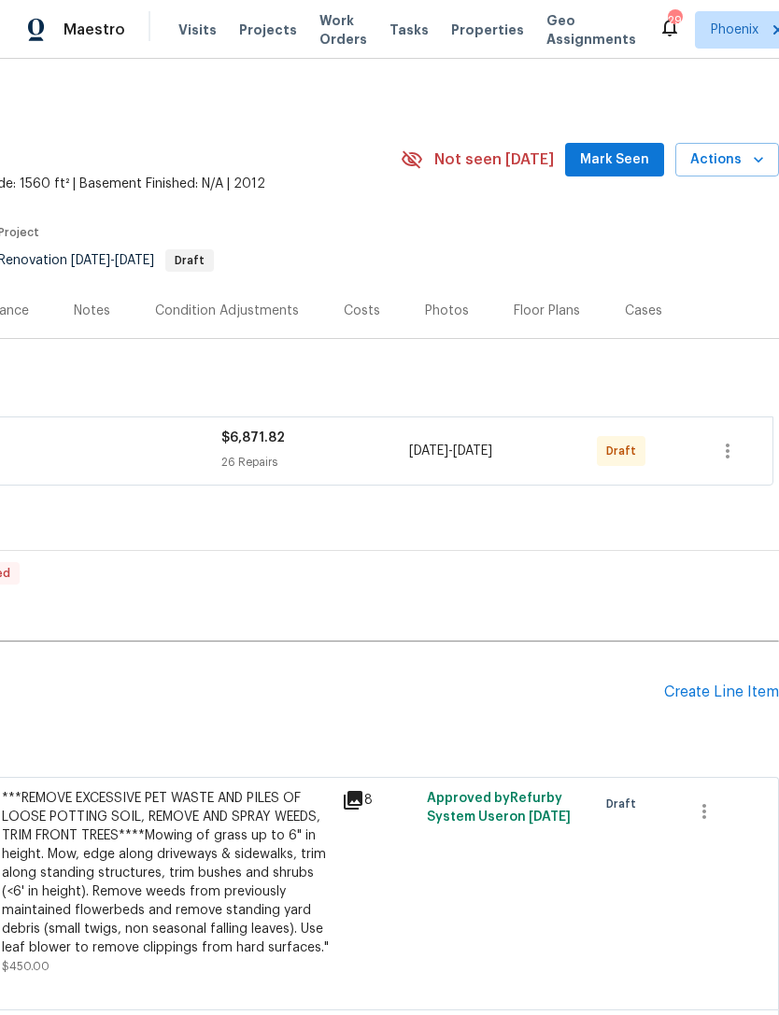
scroll to position [0, 276]
click at [726, 458] on icon "button" at bounding box center [727, 450] width 4 height 15
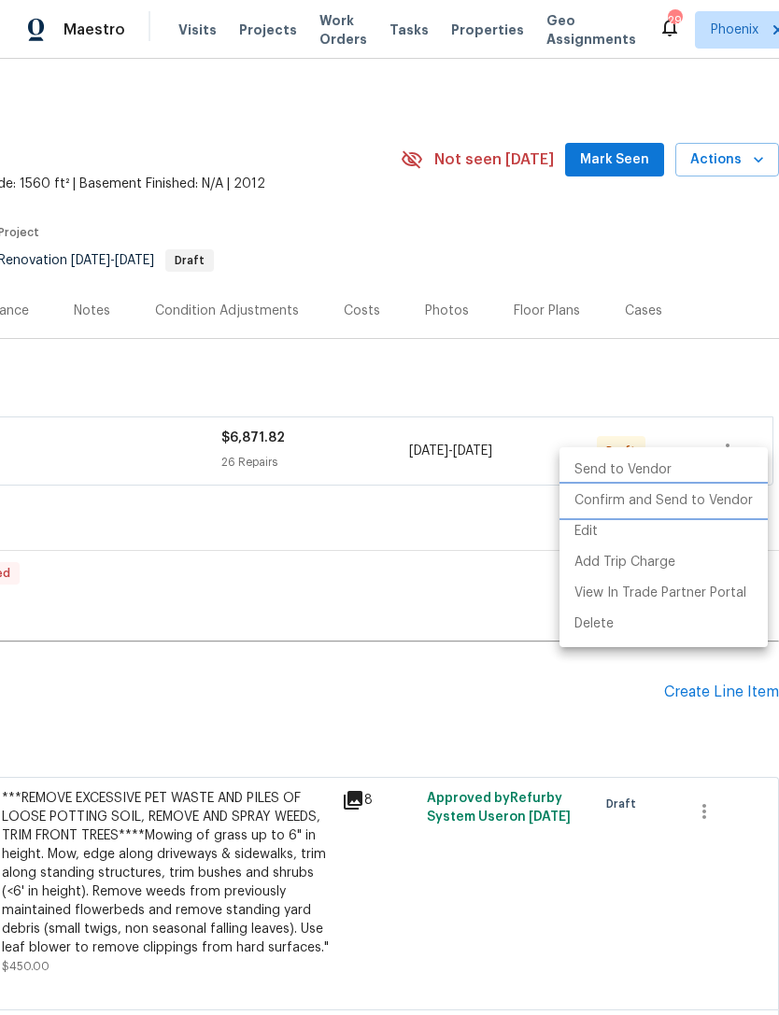
click at [701, 498] on li "Confirm and Send to Vendor" at bounding box center [663, 500] width 208 height 31
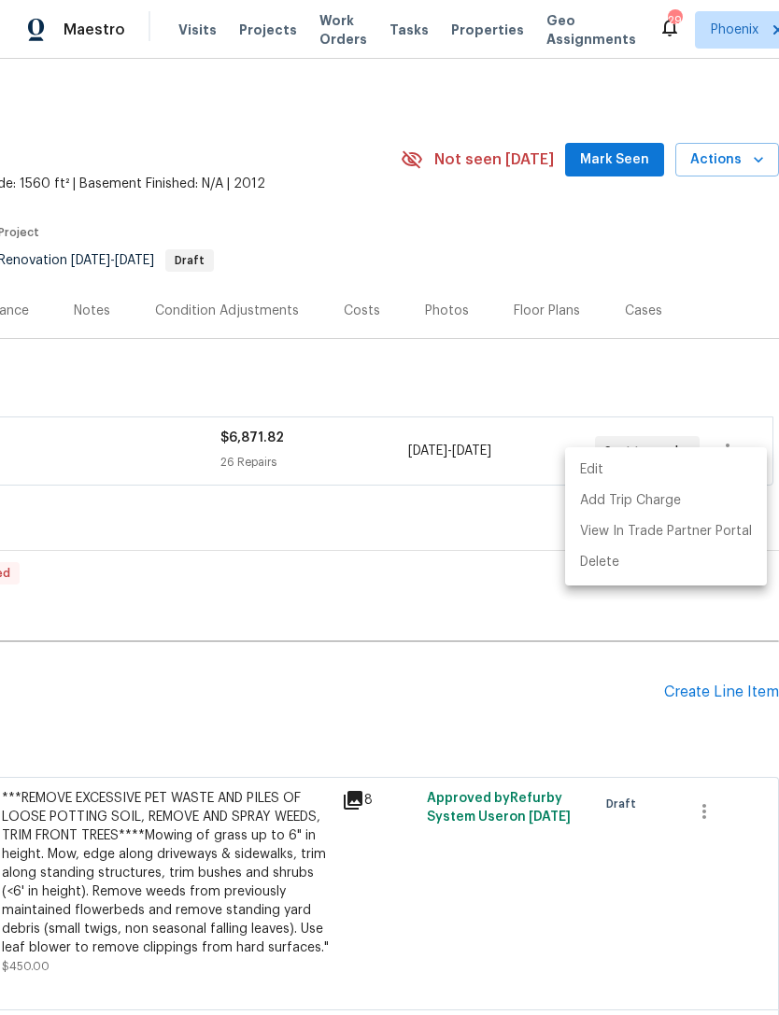
click at [369, 604] on div at bounding box center [389, 507] width 779 height 1015
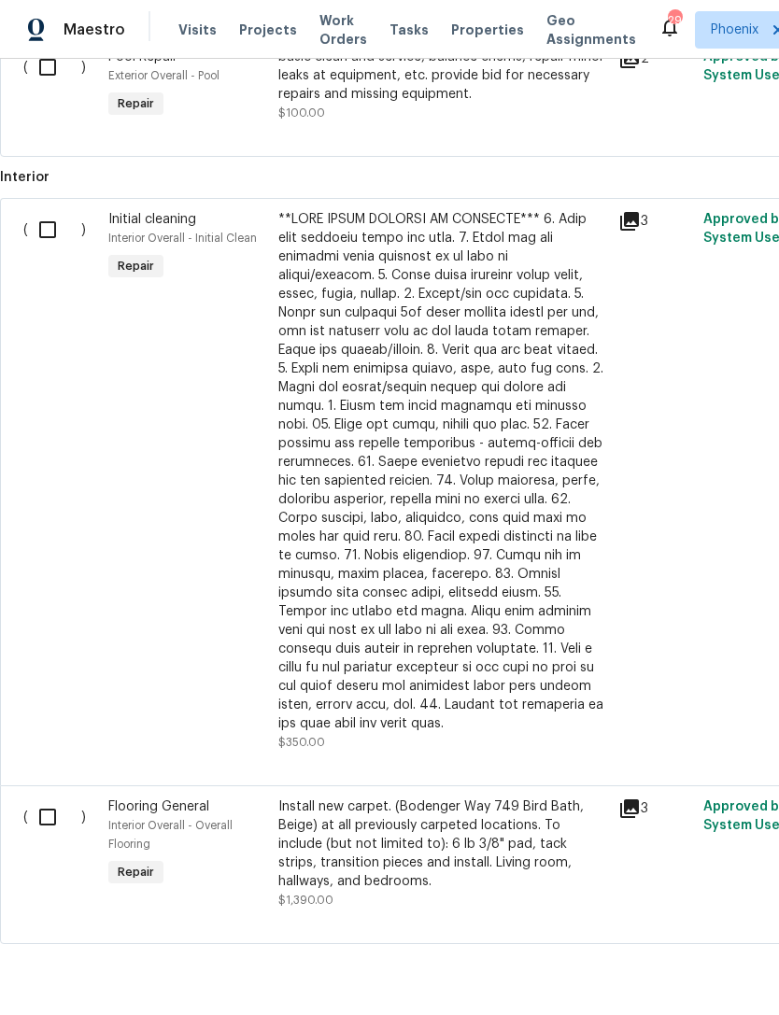
scroll to position [973, 0]
